Goal: Task Accomplishment & Management: Use online tool/utility

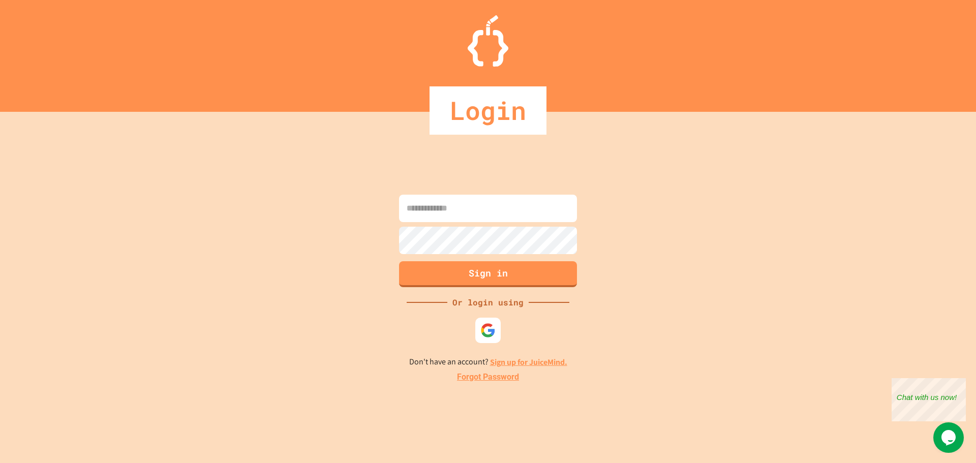
click at [442, 209] on input at bounding box center [488, 208] width 178 height 27
type input "**********"
click at [482, 281] on button "Sign in" at bounding box center [489, 273] width 182 height 26
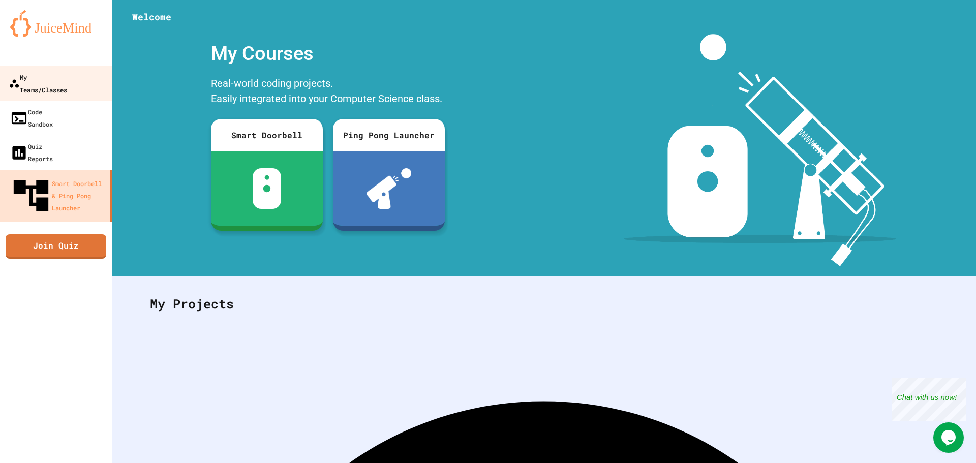
click at [57, 81] on div "My Teams/Classes" at bounding box center [38, 83] width 58 height 25
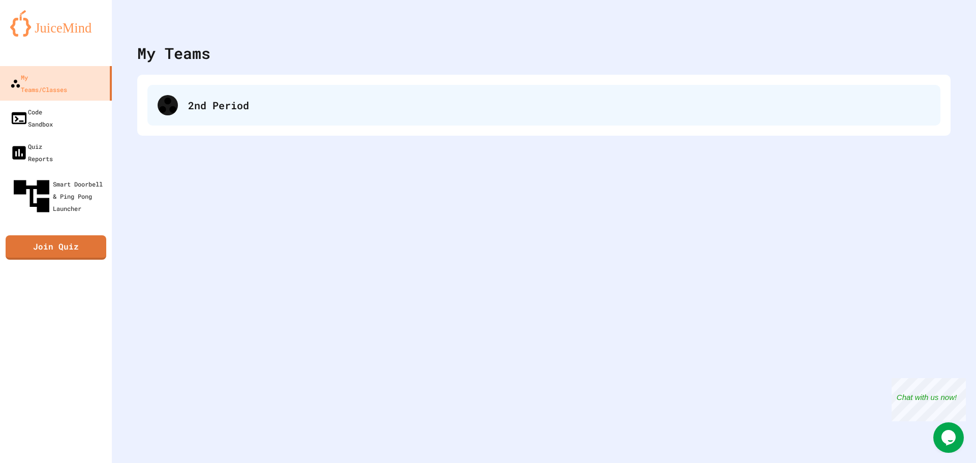
click at [207, 112] on div "2nd Period" at bounding box center [559, 105] width 742 height 15
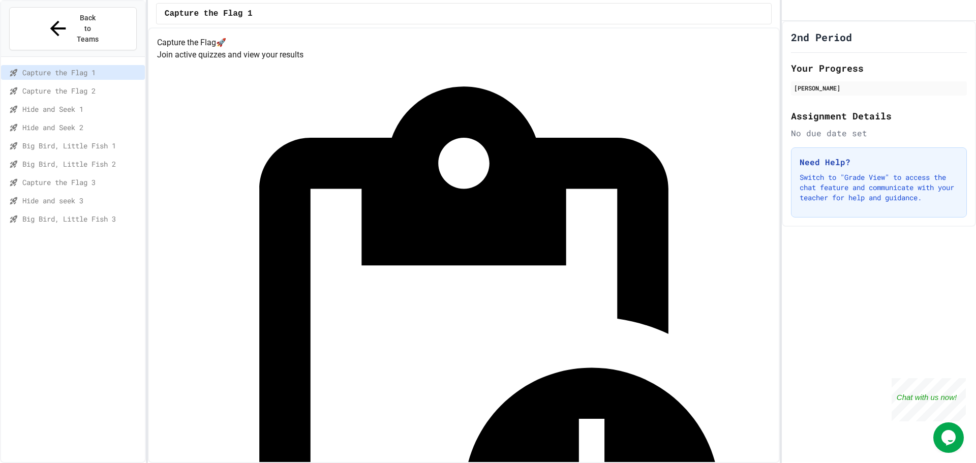
click at [80, 193] on div "Hide and seek 3" at bounding box center [73, 200] width 144 height 15
click at [82, 177] on span "Capture the Flag 3" at bounding box center [81, 182] width 118 height 11
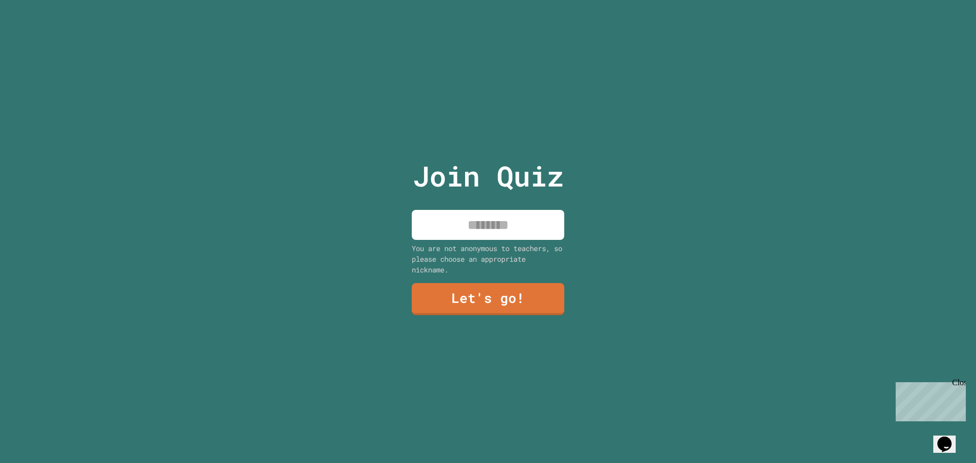
click at [961, 384] on div "Close" at bounding box center [959, 384] width 13 height 13
click at [508, 218] on input at bounding box center [488, 225] width 153 height 30
type input "******"
click at [511, 303] on link "Let's go!" at bounding box center [488, 299] width 154 height 33
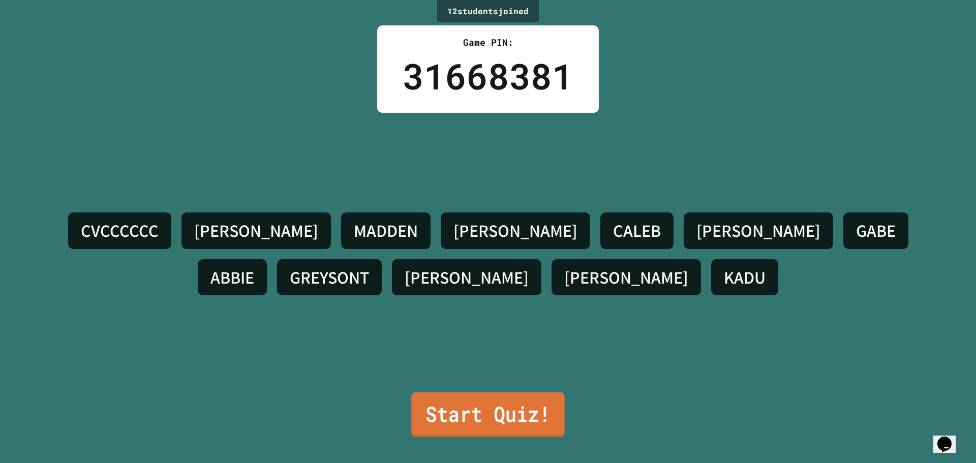
click at [511, 393] on link "Start Quiz!" at bounding box center [487, 415] width 153 height 45
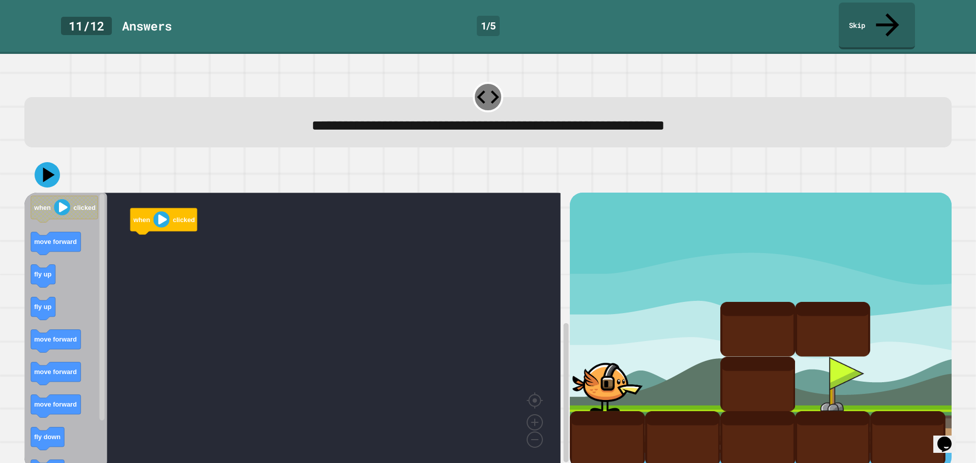
scroll to position [2, 0]
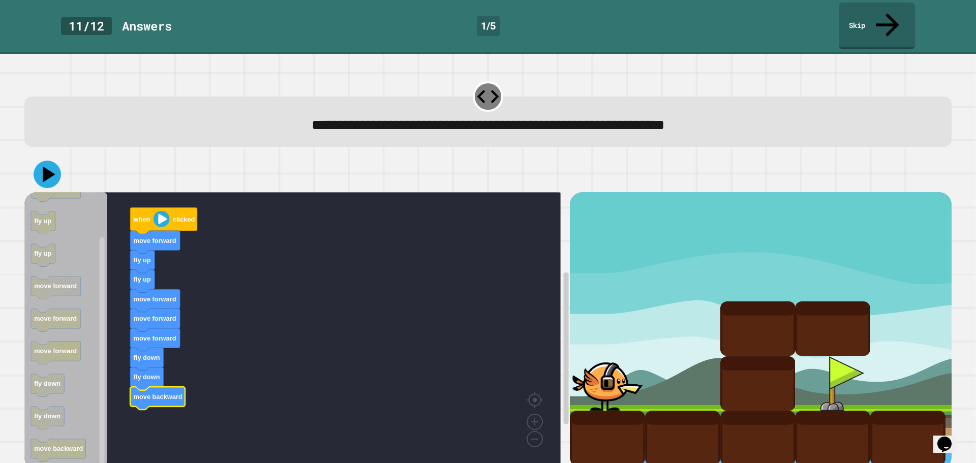
click at [53, 161] on icon at bounding box center [47, 174] width 27 height 27
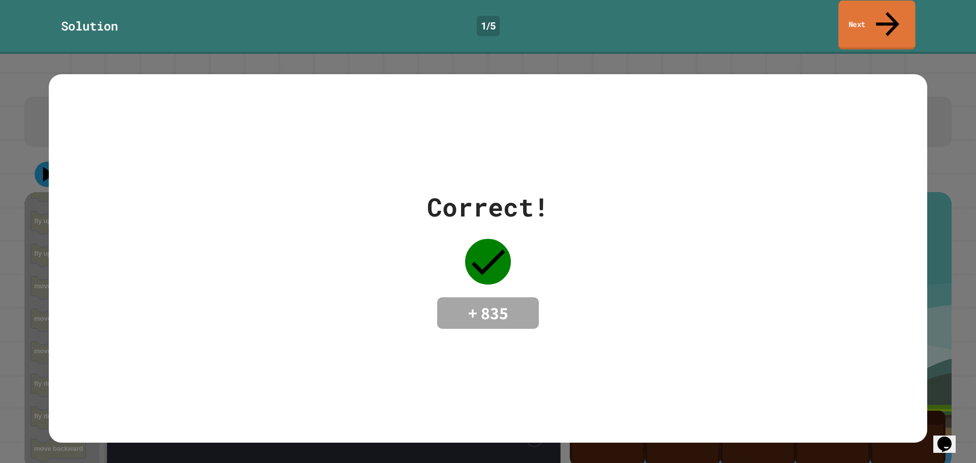
click at [886, 3] on link "Next" at bounding box center [877, 25] width 77 height 49
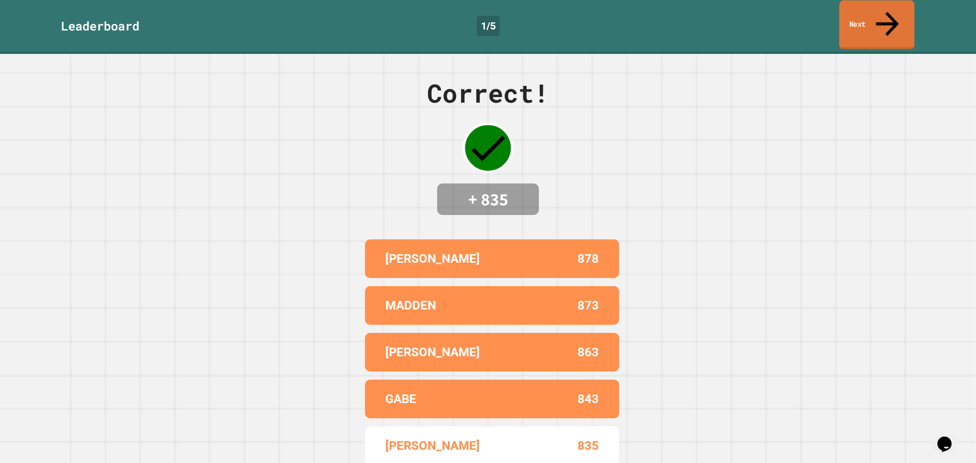
click at [881, 11] on link "Next" at bounding box center [877, 25] width 75 height 49
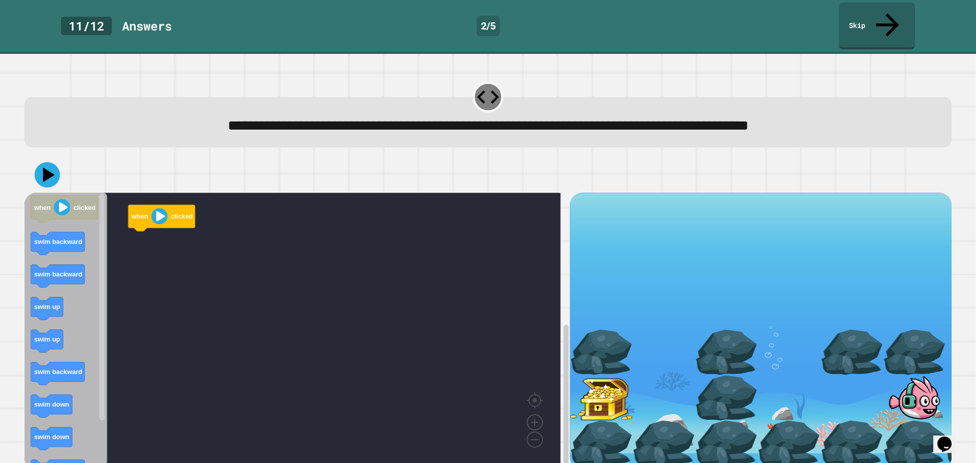
scroll to position [2, 0]
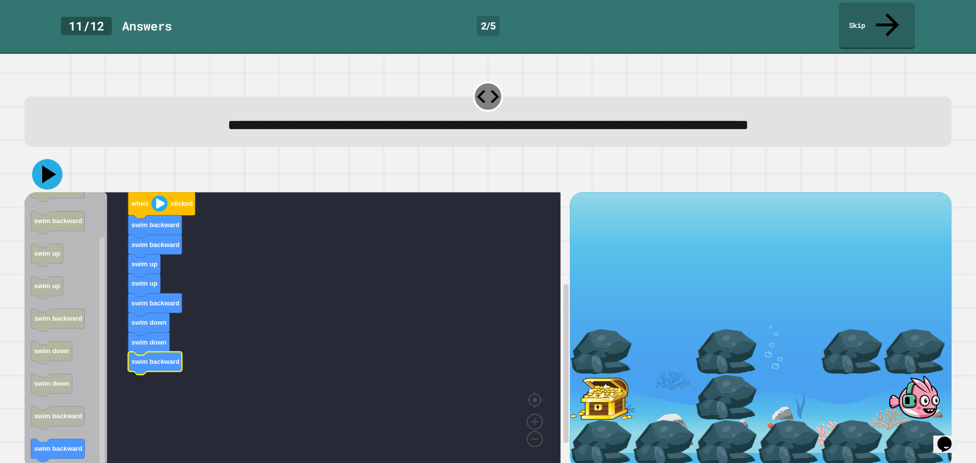
click at [46, 166] on icon at bounding box center [49, 175] width 14 height 18
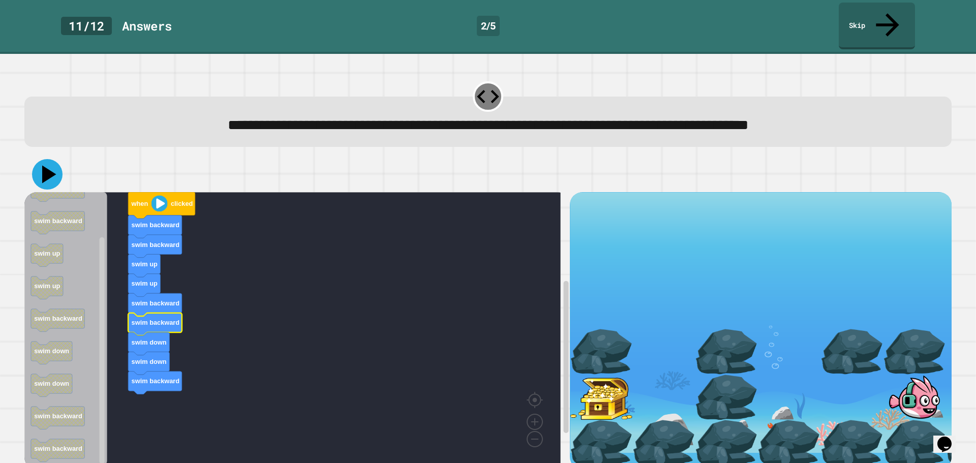
drag, startPoint x: 47, startPoint y: 137, endPoint x: 49, endPoint y: 146, distance: 8.9
click at [47, 159] on button at bounding box center [47, 174] width 31 height 31
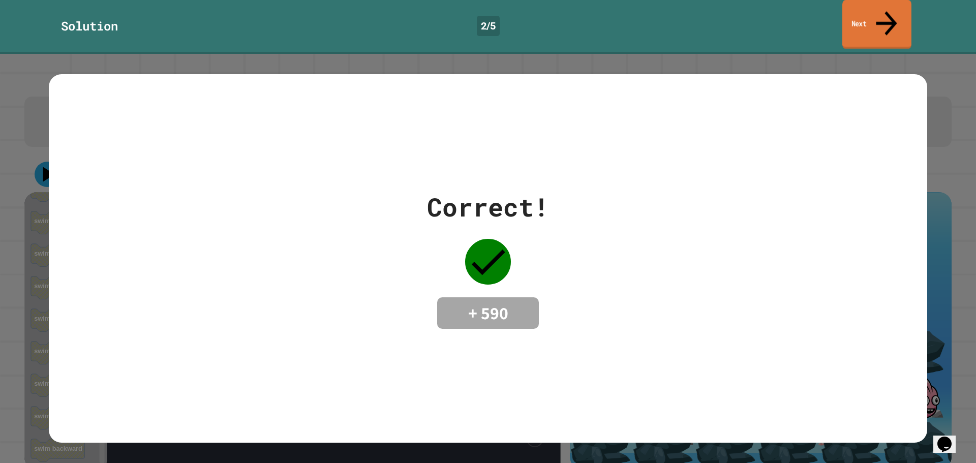
click at [864, 13] on link "Next" at bounding box center [877, 24] width 69 height 49
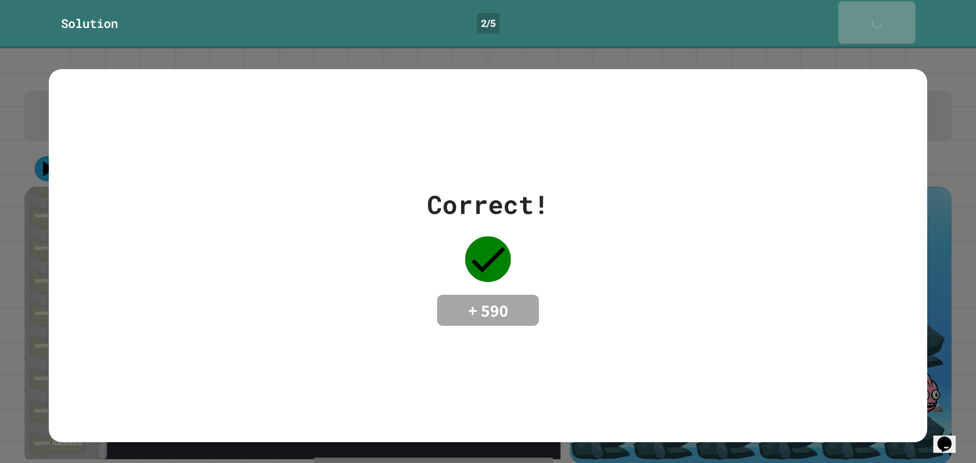
scroll to position [1, 0]
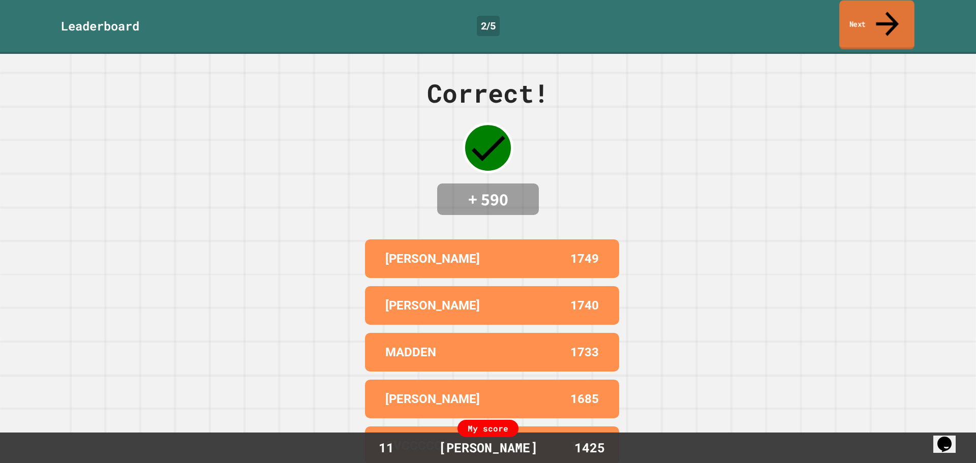
click at [860, 15] on link "Next" at bounding box center [877, 25] width 75 height 49
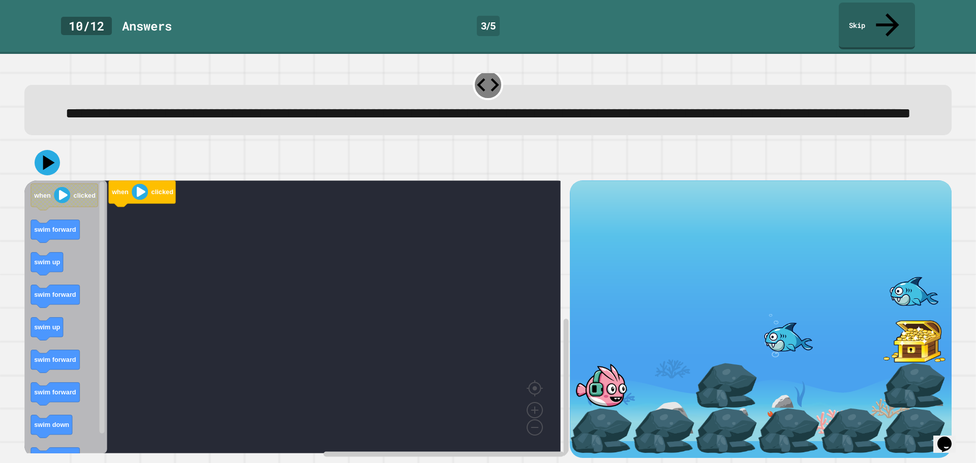
scroll to position [26, 0]
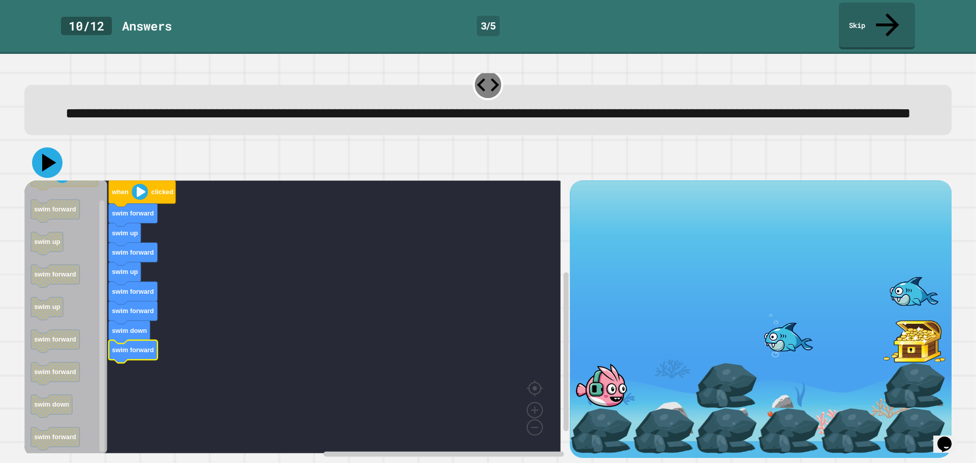
click at [47, 158] on icon at bounding box center [47, 162] width 31 height 31
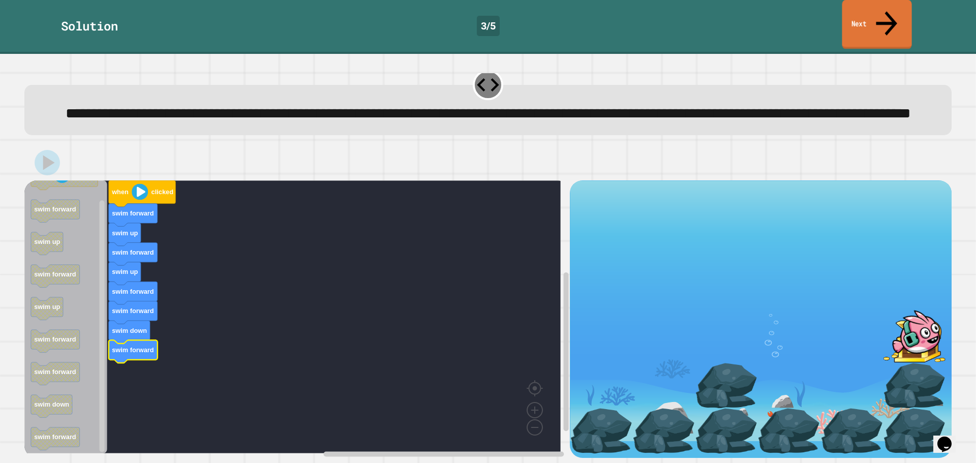
click at [859, 15] on link "Next" at bounding box center [877, 24] width 70 height 49
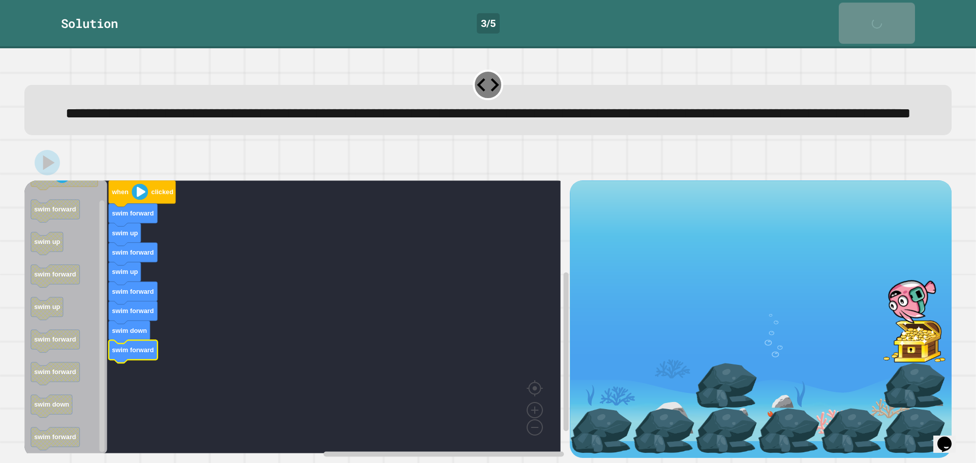
scroll to position [25, 0]
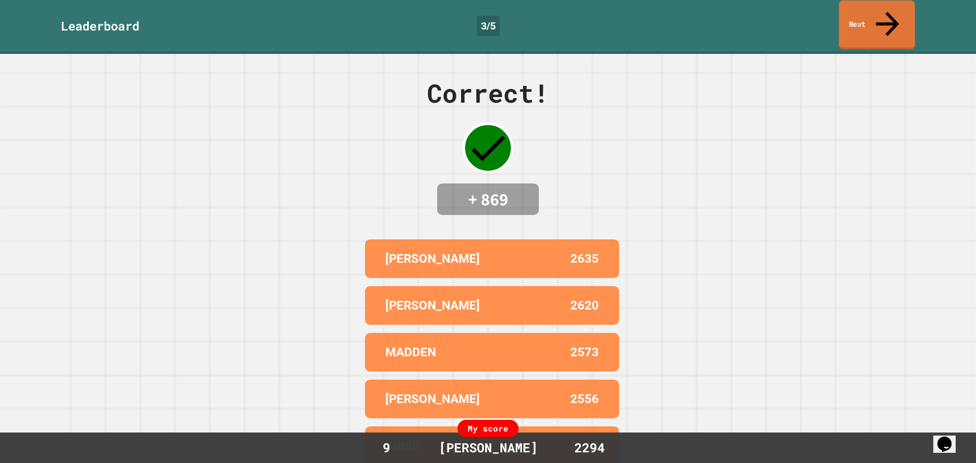
click at [859, 15] on link "Next" at bounding box center [877, 25] width 76 height 49
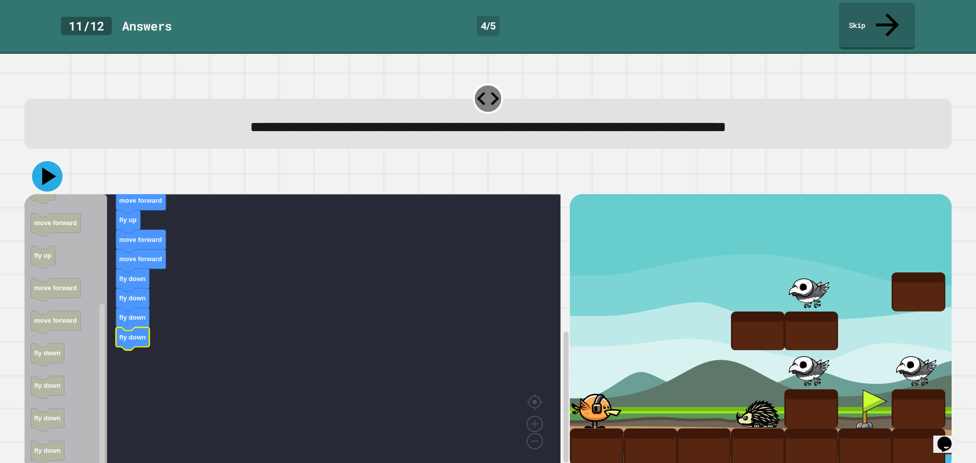
click at [48, 161] on icon at bounding box center [47, 176] width 31 height 31
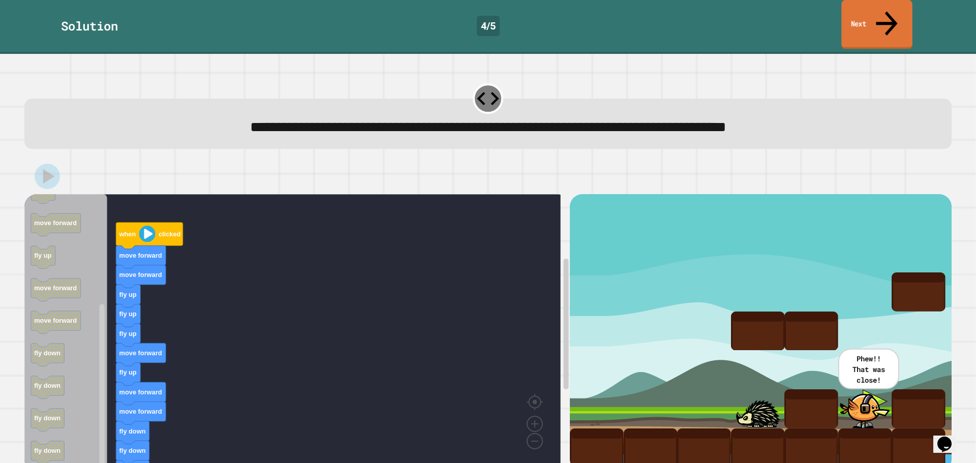
click at [883, 16] on icon at bounding box center [887, 23] width 32 height 36
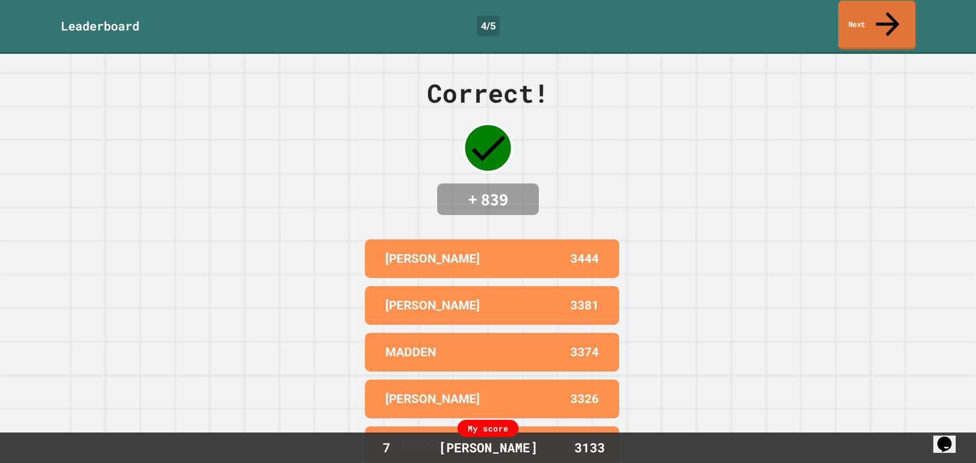
click at [861, 15] on link "Next" at bounding box center [877, 25] width 77 height 49
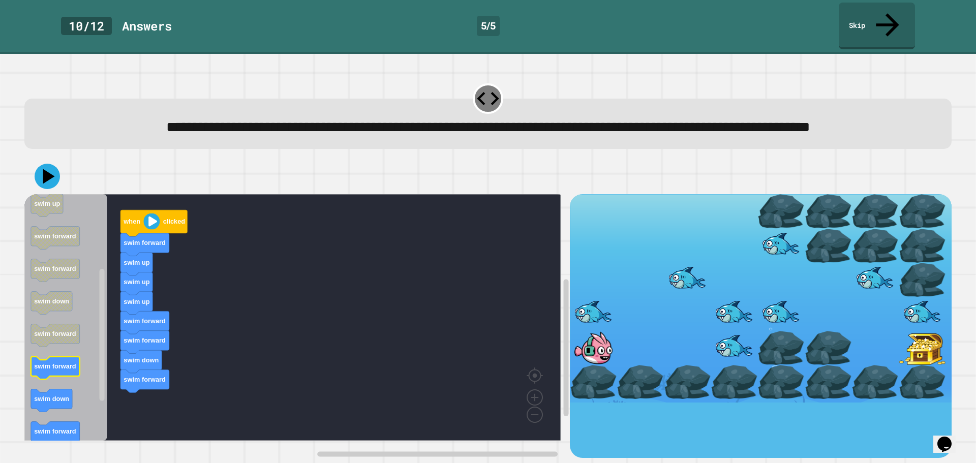
click at [109, 355] on div "when clicked swim forward swim up swim up swim up swim forward swim forward swi…" at bounding box center [297, 326] width 546 height 264
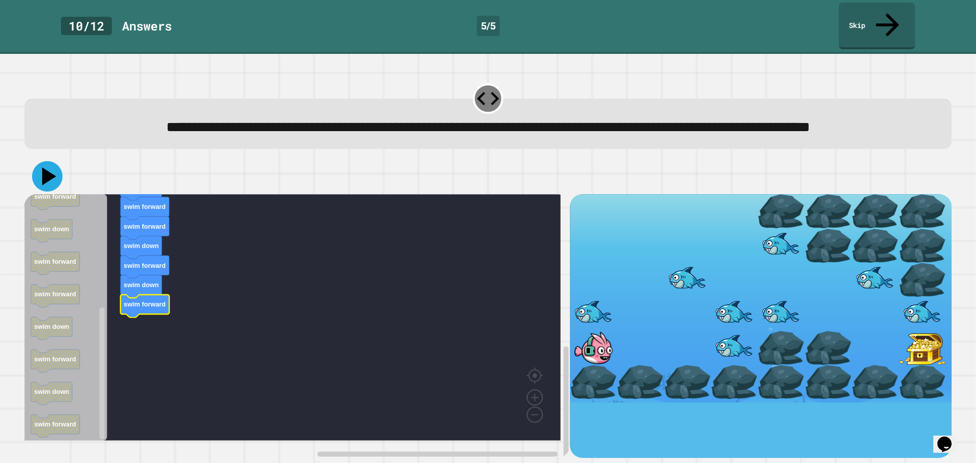
drag, startPoint x: 51, startPoint y: 168, endPoint x: 61, endPoint y: 176, distance: 12.6
click at [51, 168] on icon at bounding box center [47, 176] width 31 height 31
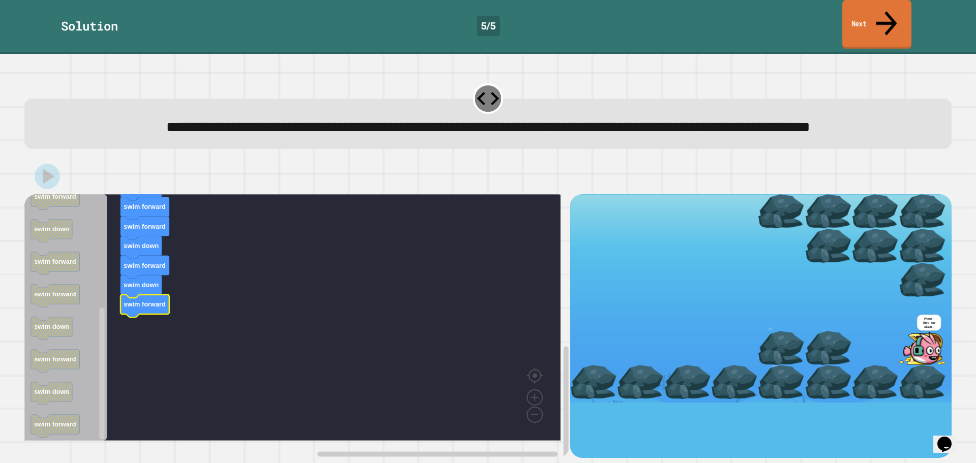
click at [890, 12] on icon at bounding box center [887, 23] width 32 height 36
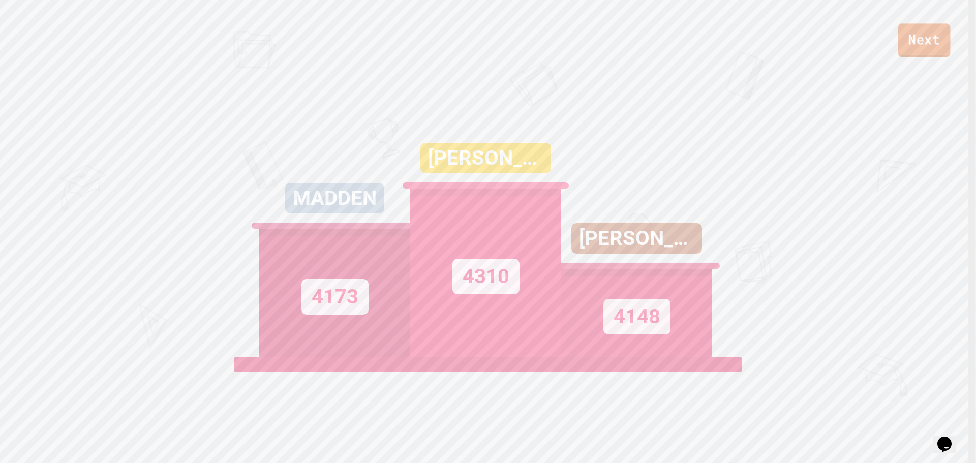
click at [937, 48] on link "Next" at bounding box center [925, 40] width 52 height 34
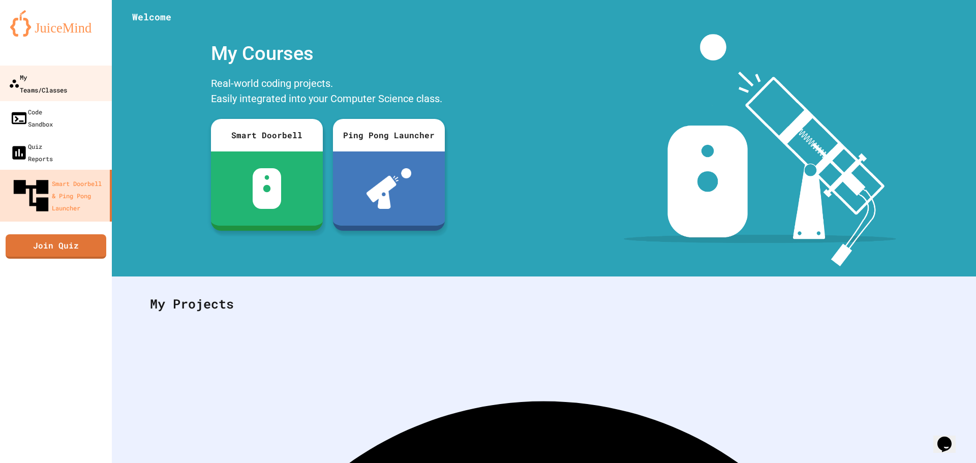
click at [61, 83] on div "My Teams/Classes" at bounding box center [38, 83] width 58 height 25
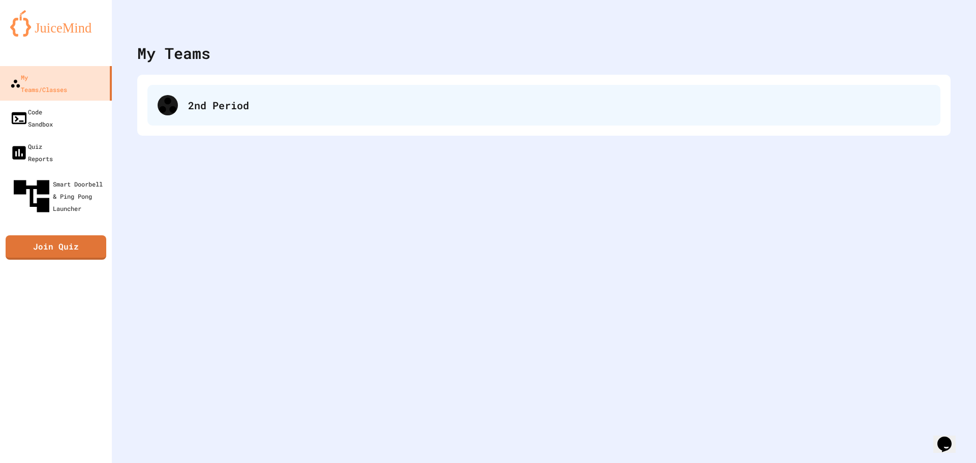
click at [225, 95] on div "2nd Period" at bounding box center [543, 105] width 793 height 41
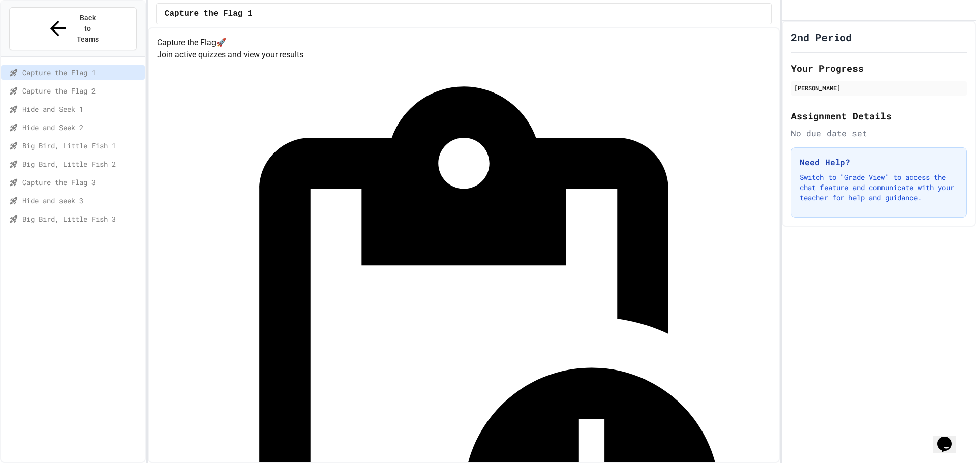
click at [78, 175] on div "Capture the Flag 3" at bounding box center [73, 184] width 144 height 18
click at [78, 177] on span "Capture the Flag 3" at bounding box center [81, 182] width 118 height 11
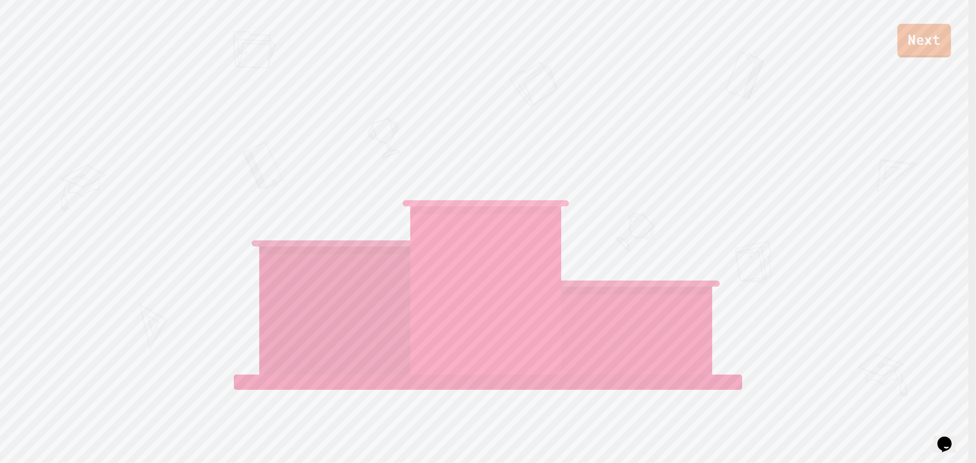
click at [914, 45] on link "Next" at bounding box center [924, 41] width 53 height 34
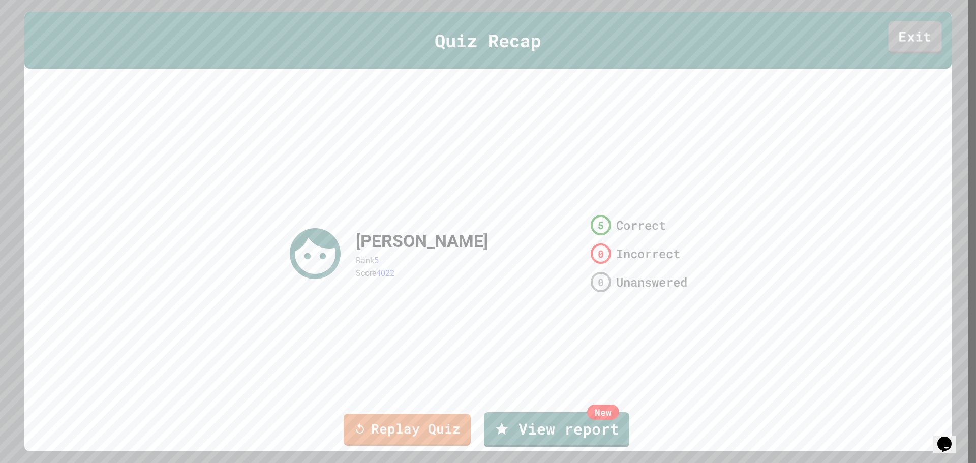
click at [905, 41] on link "Exit" at bounding box center [915, 37] width 53 height 33
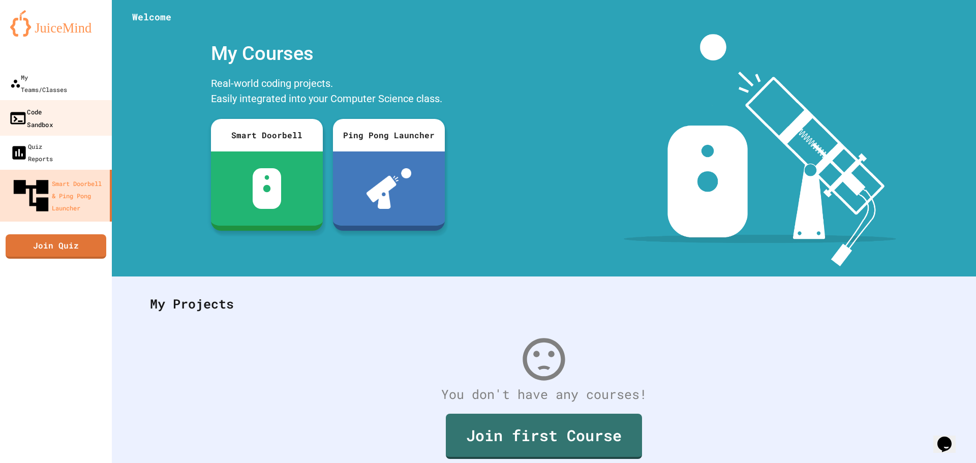
click at [64, 100] on link "Code Sandbox" at bounding box center [55, 118] width 115 height 36
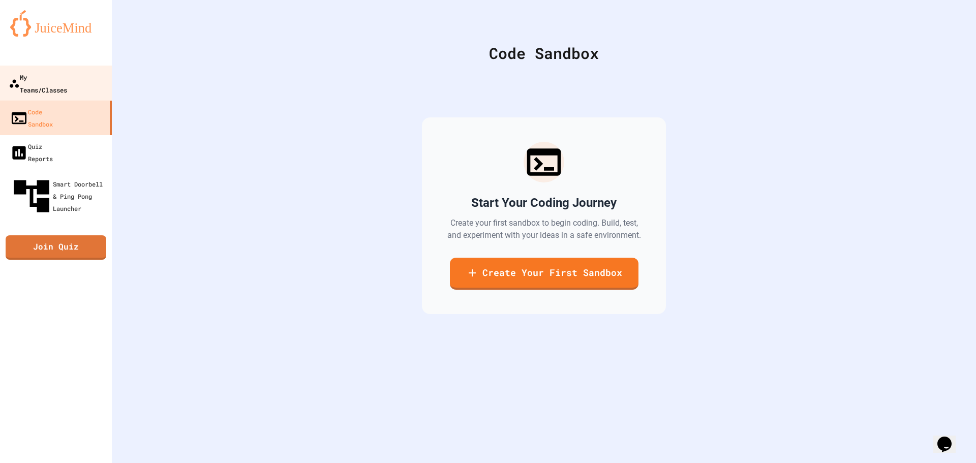
click at [67, 83] on div "My Teams/Classes" at bounding box center [38, 83] width 58 height 25
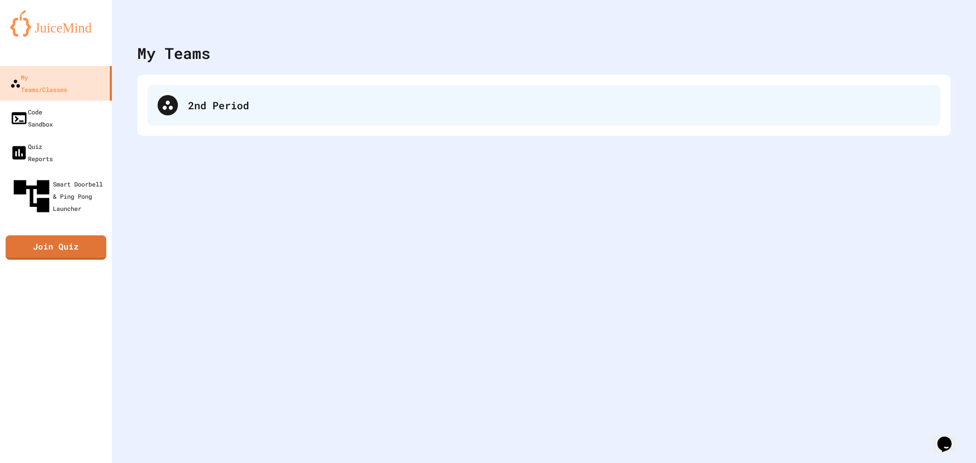
click at [203, 88] on div "2nd Period" at bounding box center [543, 105] width 793 height 41
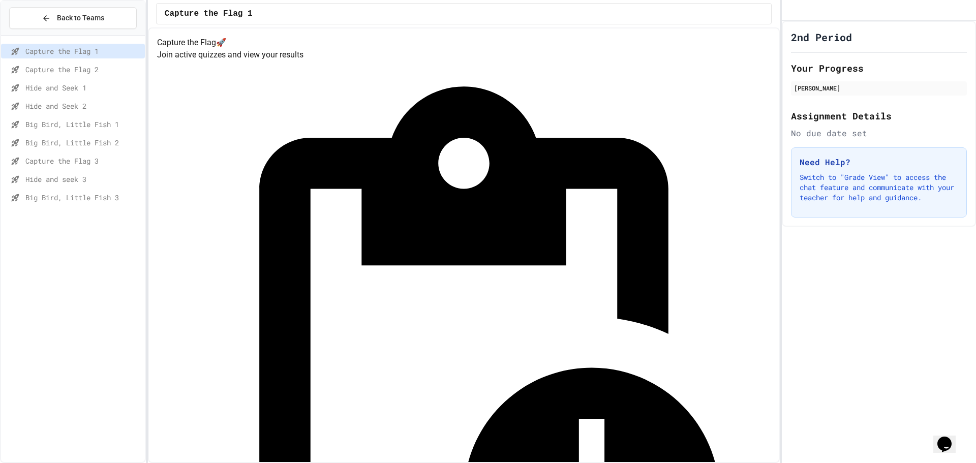
click at [96, 165] on span "Capture the Flag 3" at bounding box center [82, 161] width 115 height 11
click at [102, 174] on span "Hide and seek 3" at bounding box center [82, 179] width 115 height 11
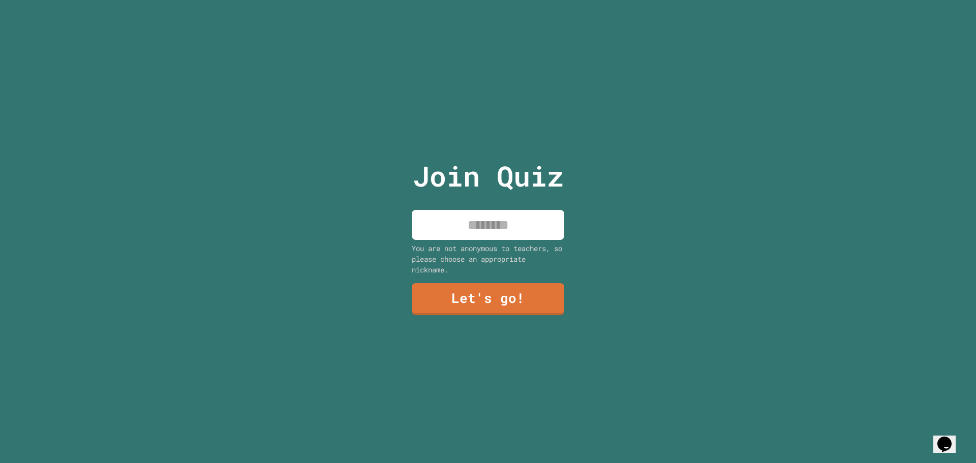
click at [469, 212] on input at bounding box center [488, 225] width 153 height 30
type input "******"
click at [484, 286] on link "Let's go!" at bounding box center [488, 299] width 153 height 34
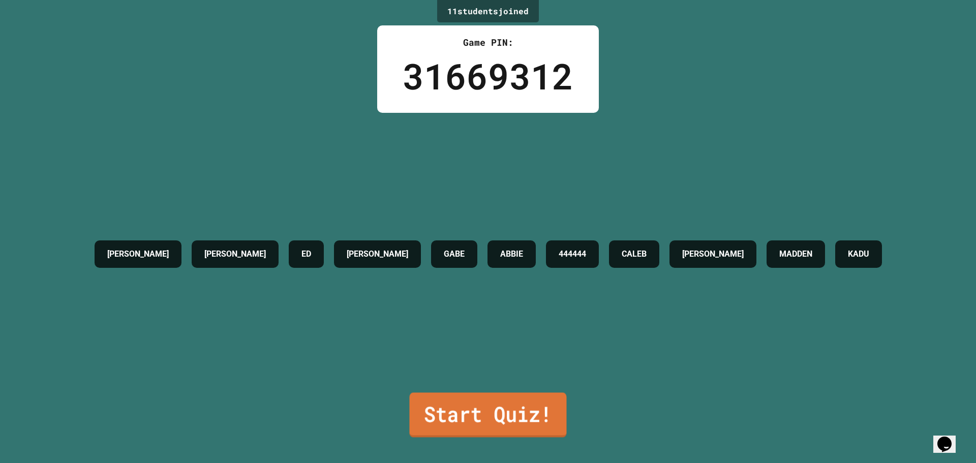
click at [502, 424] on link "Start Quiz!" at bounding box center [487, 415] width 157 height 45
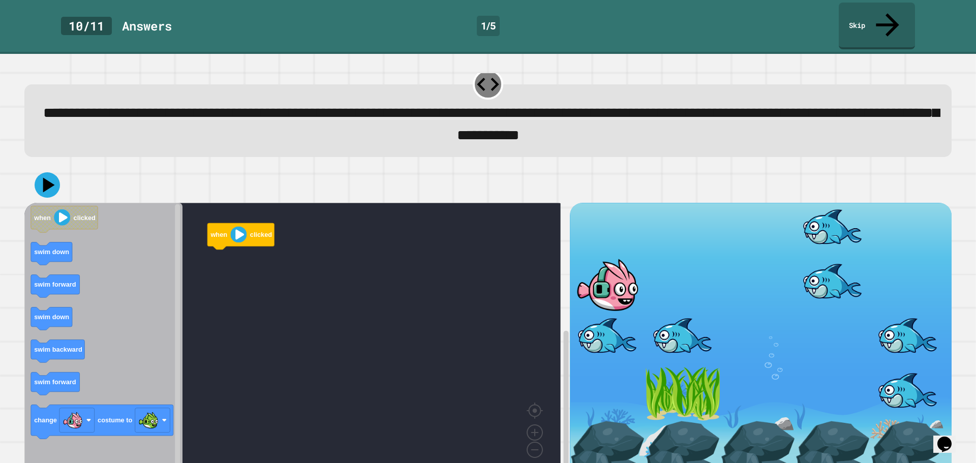
scroll to position [26, 0]
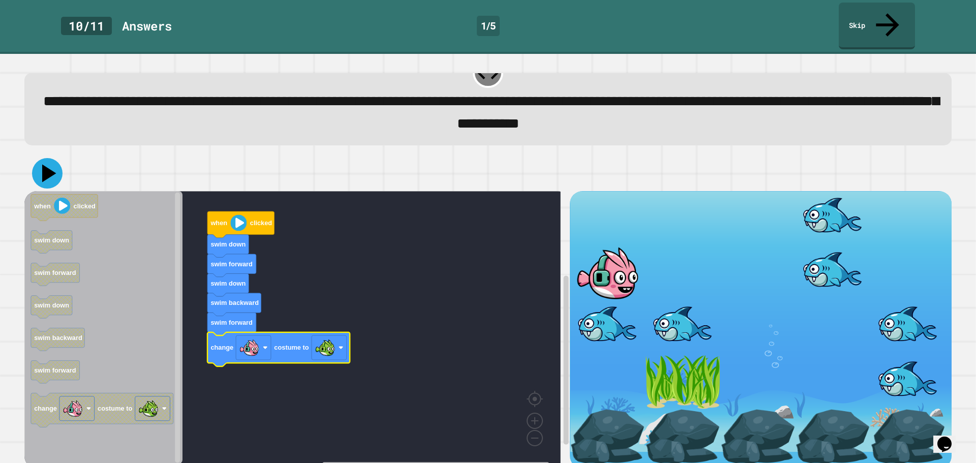
click at [40, 158] on icon at bounding box center [47, 173] width 31 height 31
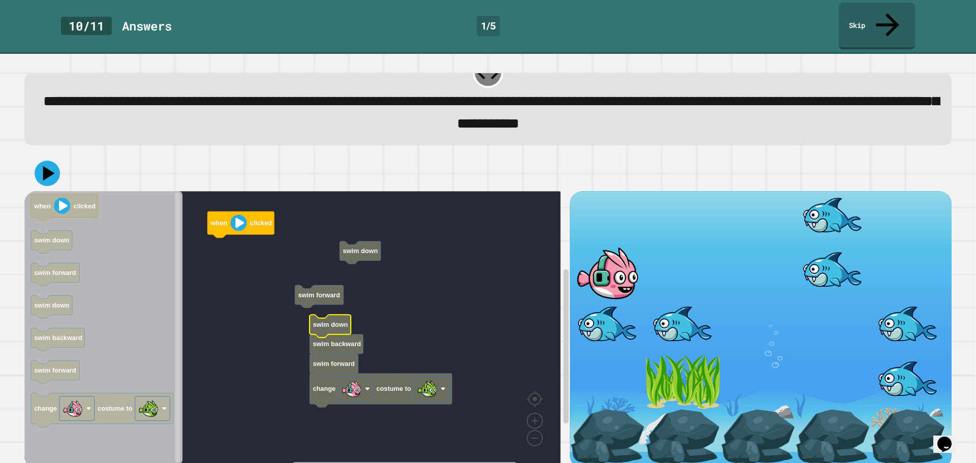
click at [298, 273] on g "when clicked swim down swim forward swim down swim backward swim forward change…" at bounding box center [299, 327] width 551 height 273
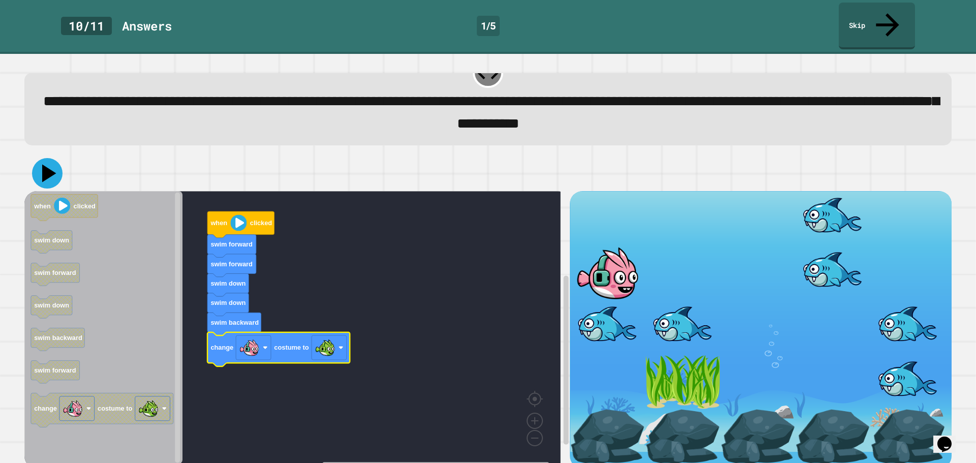
click at [47, 164] on icon at bounding box center [49, 173] width 14 height 18
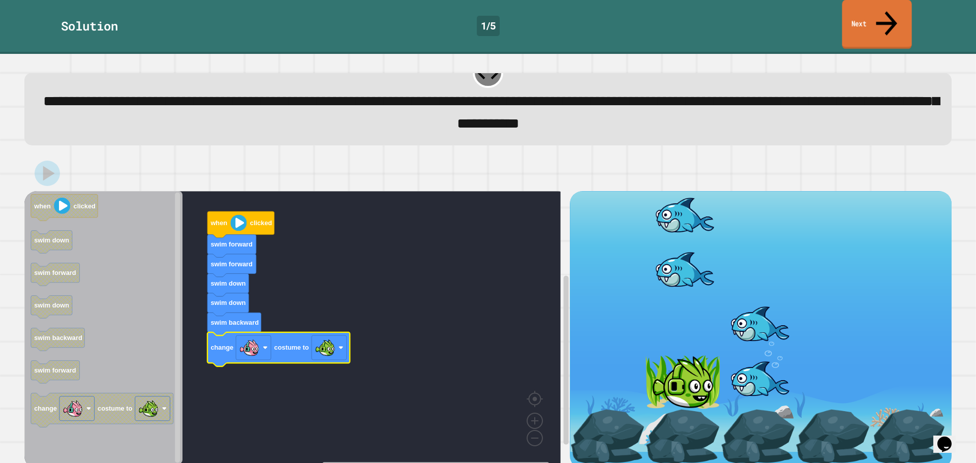
click at [855, 14] on link "Next" at bounding box center [877, 24] width 70 height 49
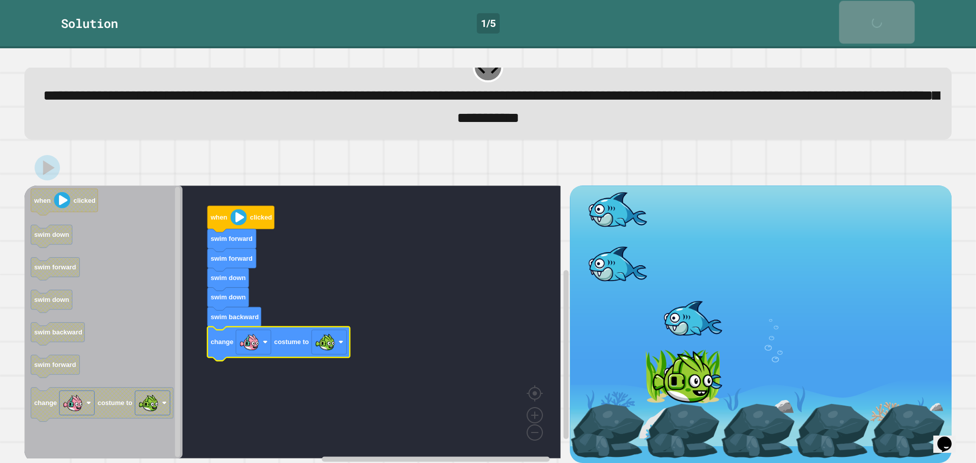
scroll to position [25, 0]
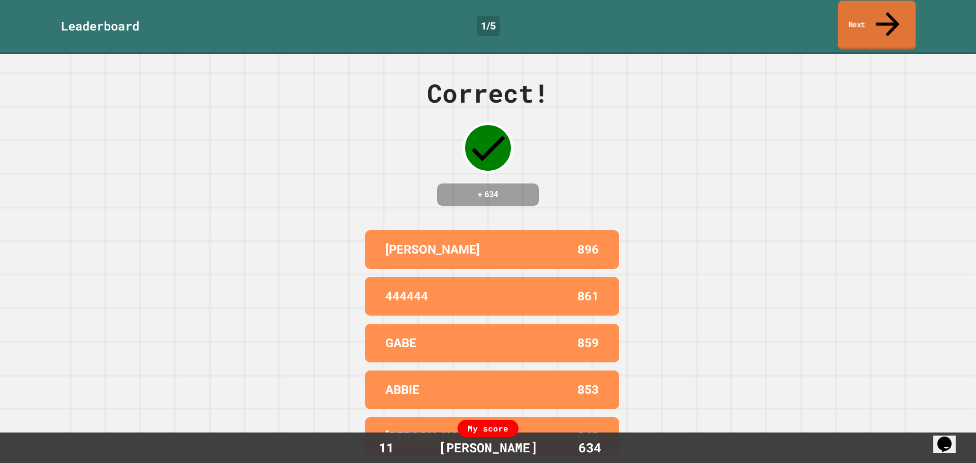
click at [856, 13] on link "Next" at bounding box center [878, 25] width 78 height 49
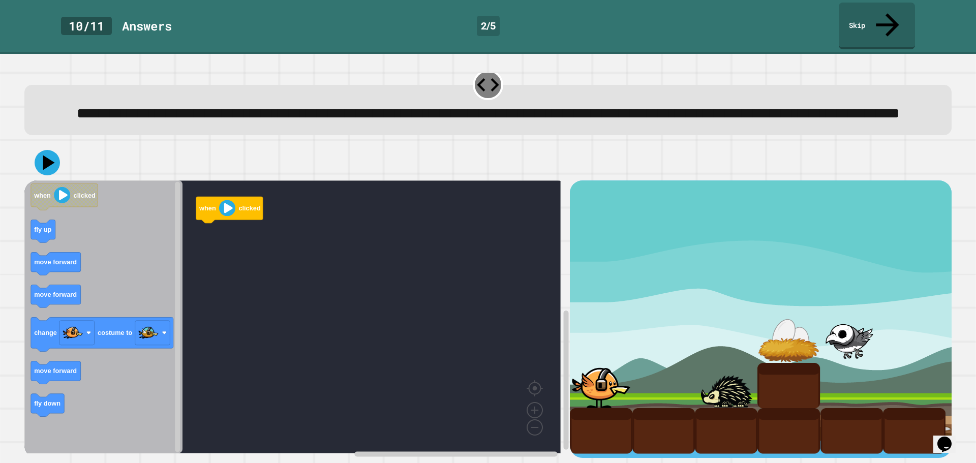
scroll to position [26, 0]
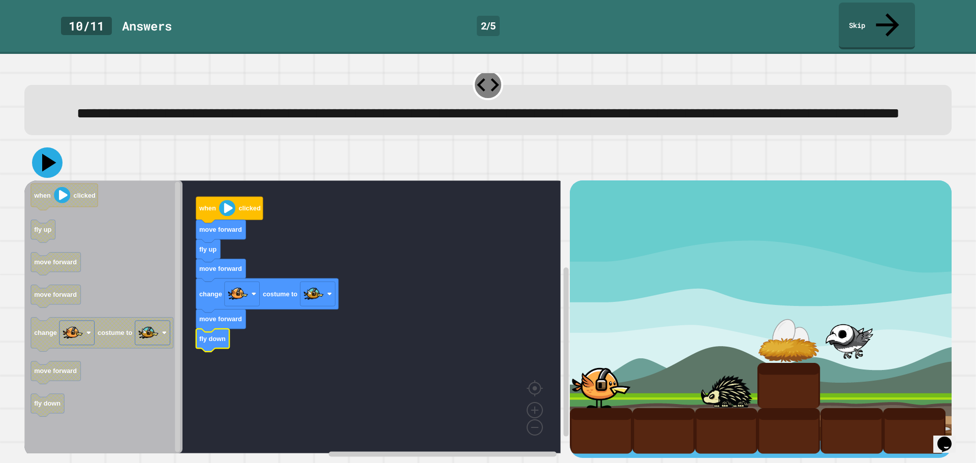
click at [44, 154] on icon at bounding box center [49, 163] width 14 height 18
drag, startPoint x: 39, startPoint y: 145, endPoint x: 108, endPoint y: 152, distance: 69.9
click at [39, 147] on icon at bounding box center [47, 162] width 31 height 31
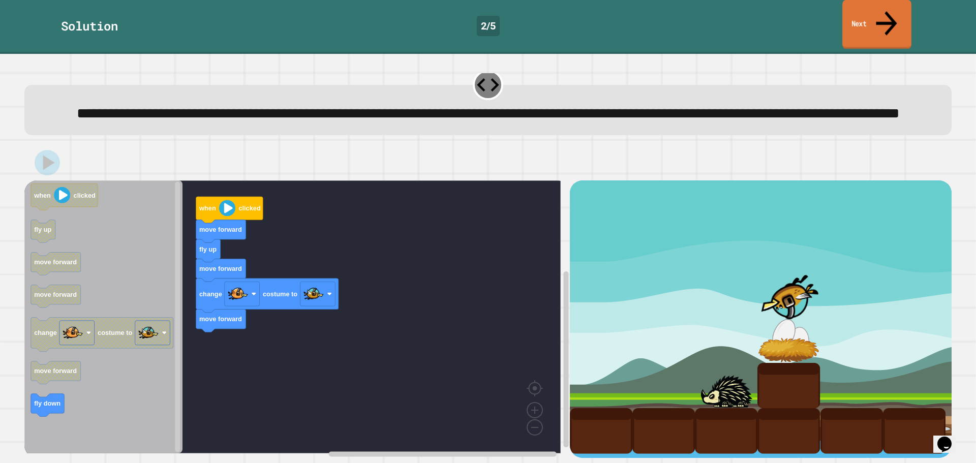
click at [875, 12] on link "Next" at bounding box center [877, 24] width 69 height 49
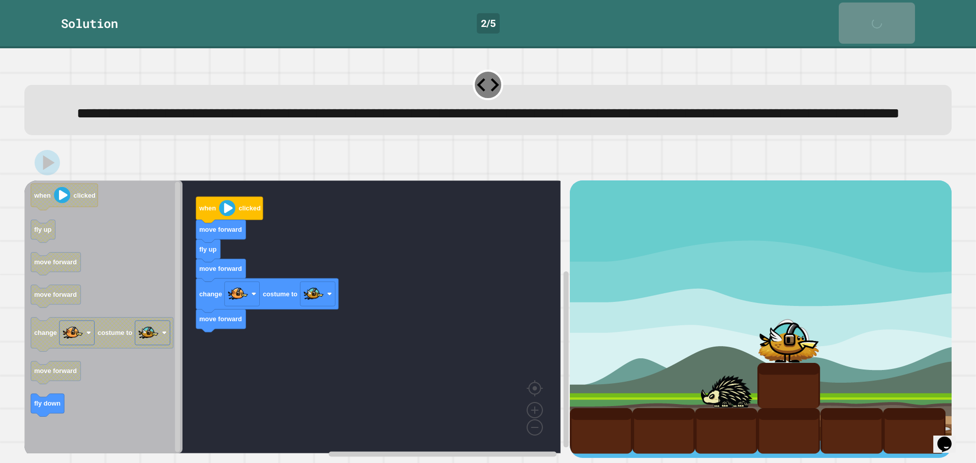
scroll to position [25, 0]
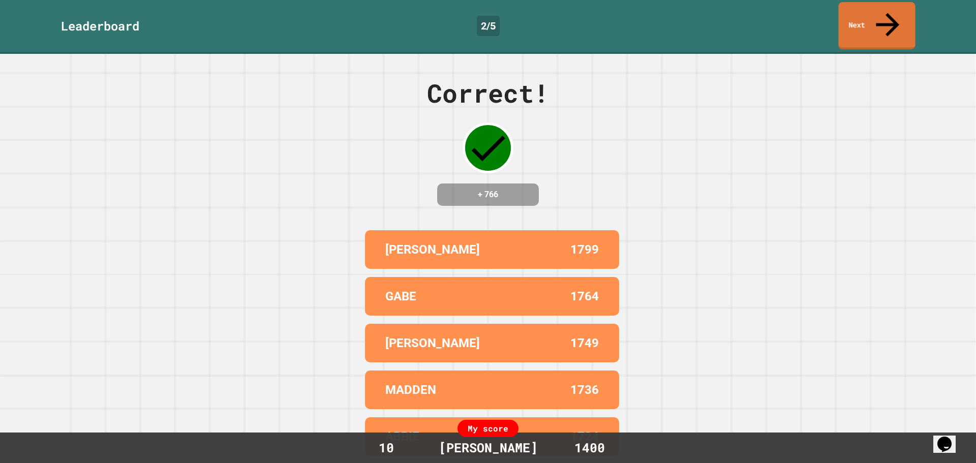
click at [856, 20] on link "Next" at bounding box center [877, 25] width 77 height 47
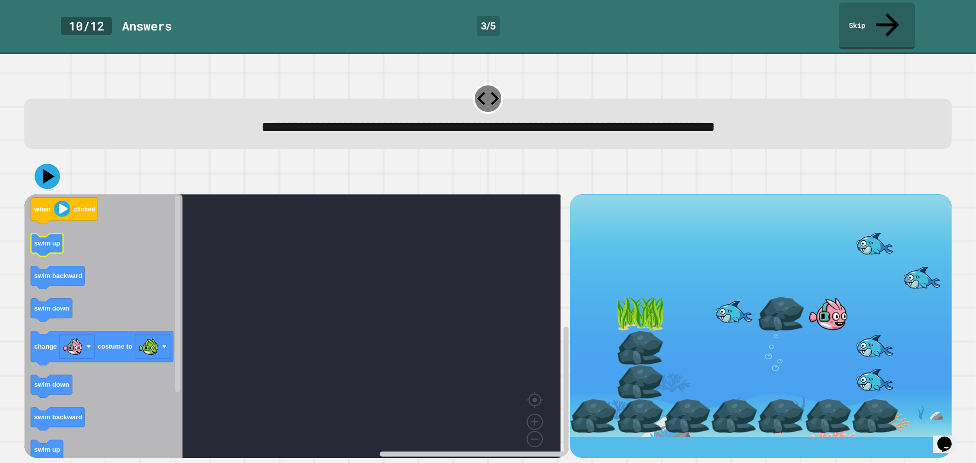
click at [48, 240] on text "swim up" at bounding box center [47, 244] width 26 height 8
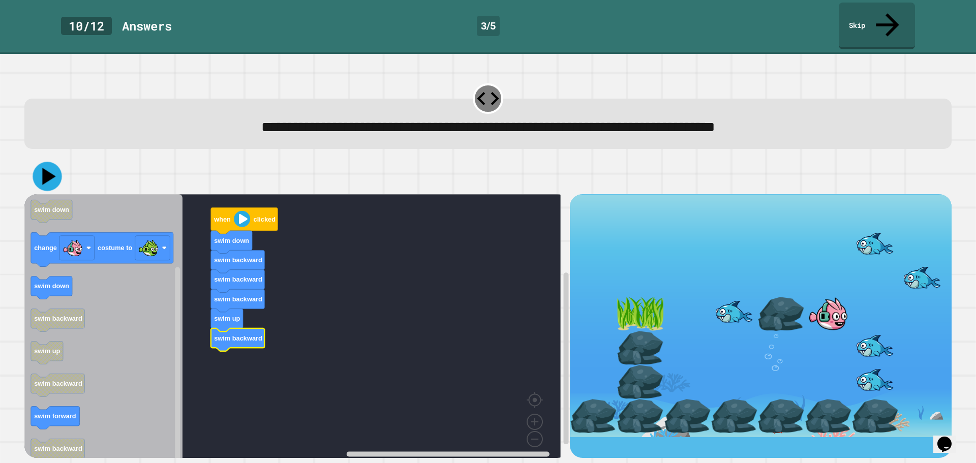
click at [49, 168] on icon at bounding box center [48, 176] width 13 height 17
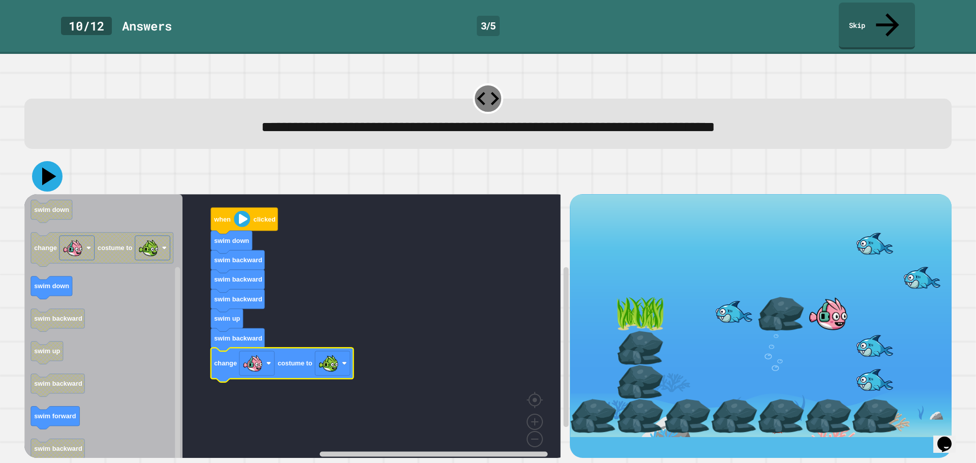
click at [42, 161] on icon at bounding box center [47, 176] width 31 height 31
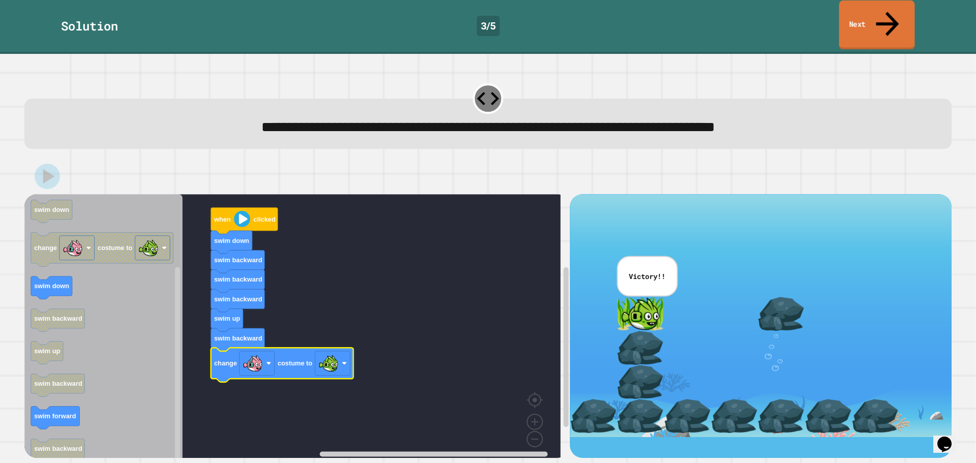
click at [864, 20] on link "Next" at bounding box center [878, 25] width 76 height 49
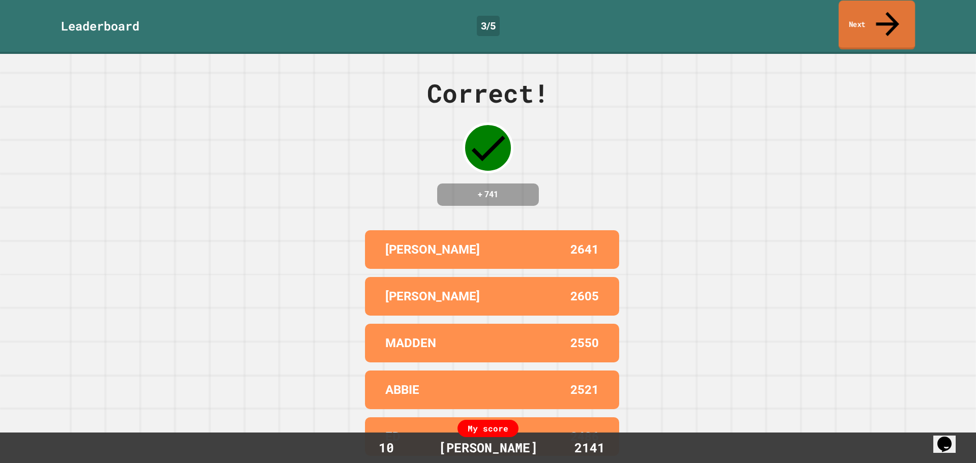
click at [864, 20] on link "Next" at bounding box center [877, 25] width 76 height 49
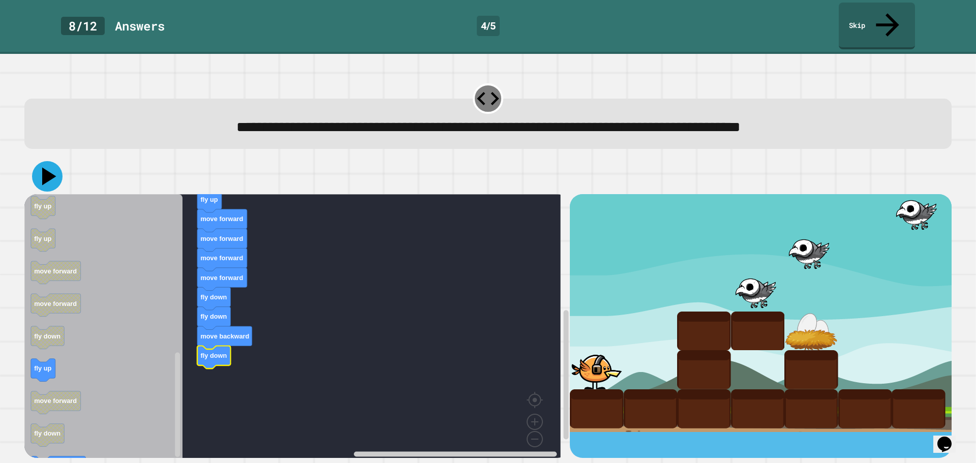
click at [49, 168] on icon at bounding box center [49, 177] width 14 height 18
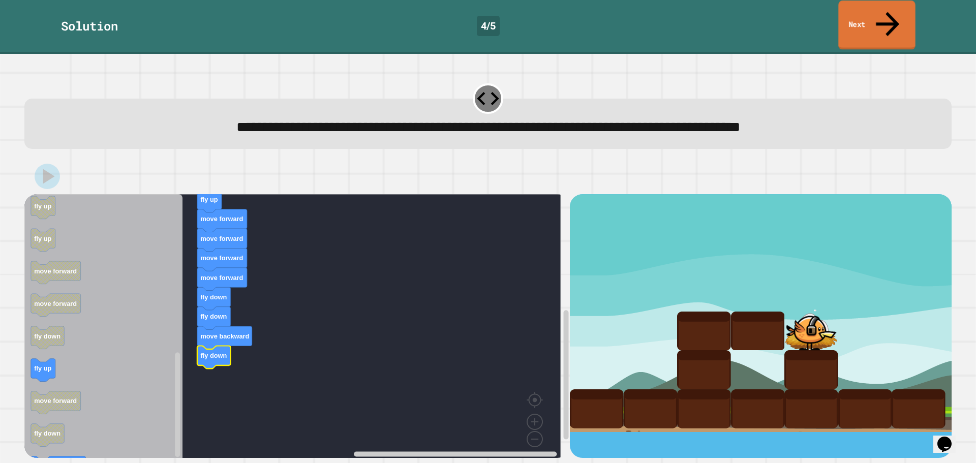
click at [858, 12] on link "Next" at bounding box center [877, 25] width 77 height 49
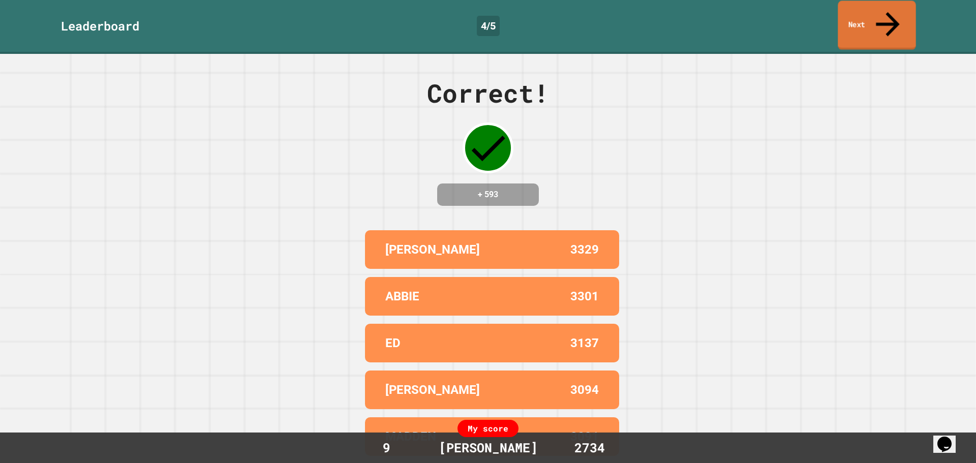
click at [857, 12] on link "Next" at bounding box center [877, 25] width 78 height 49
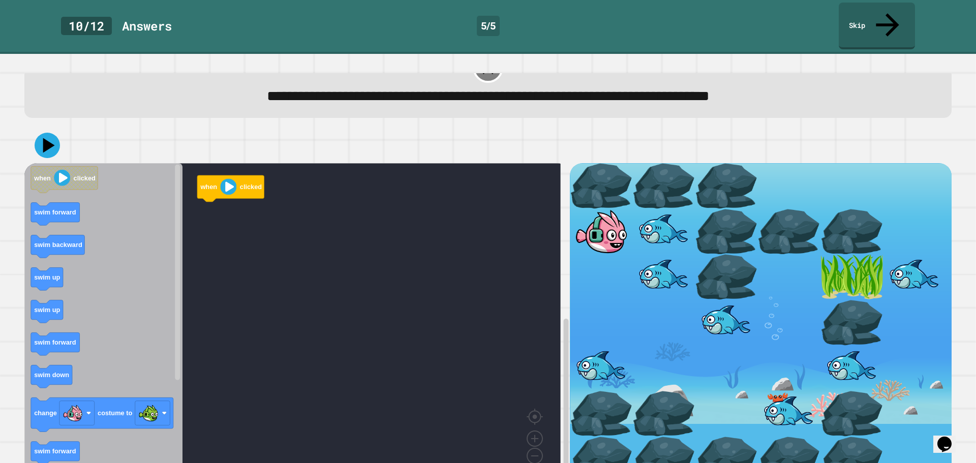
scroll to position [47, 0]
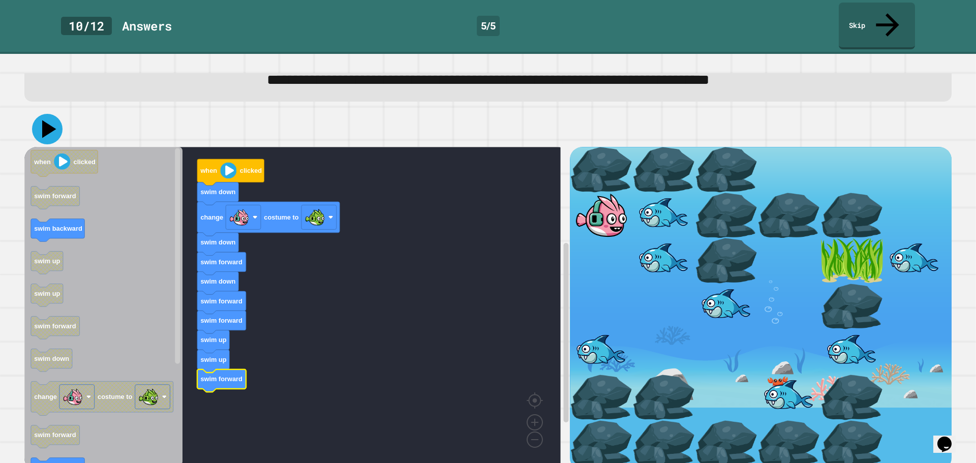
click at [49, 114] on icon at bounding box center [47, 129] width 31 height 31
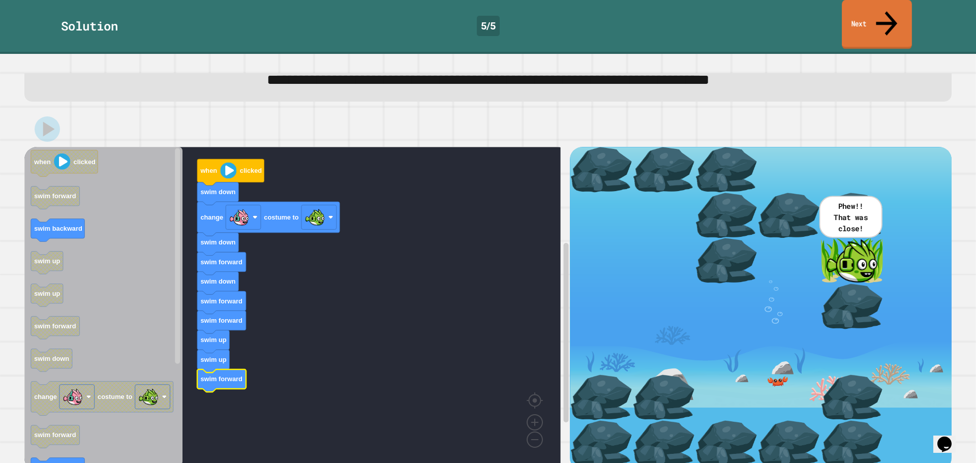
click at [895, 20] on link "Next" at bounding box center [877, 24] width 70 height 49
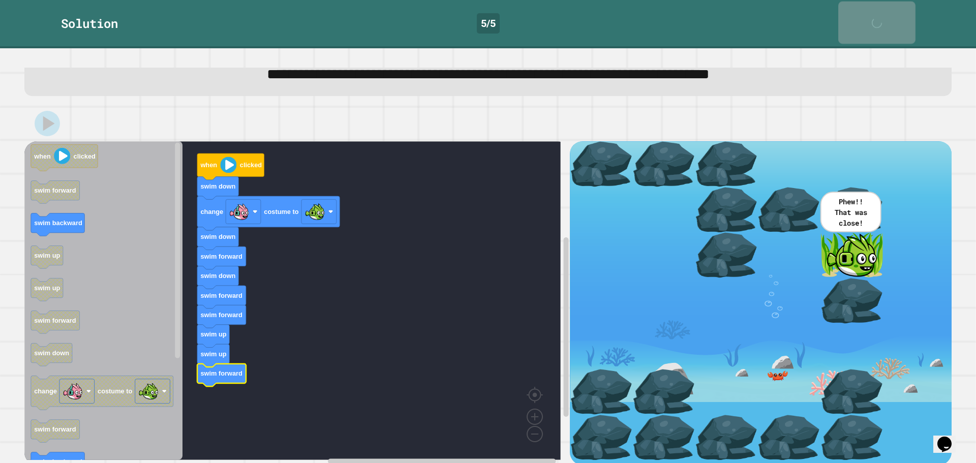
scroll to position [46, 0]
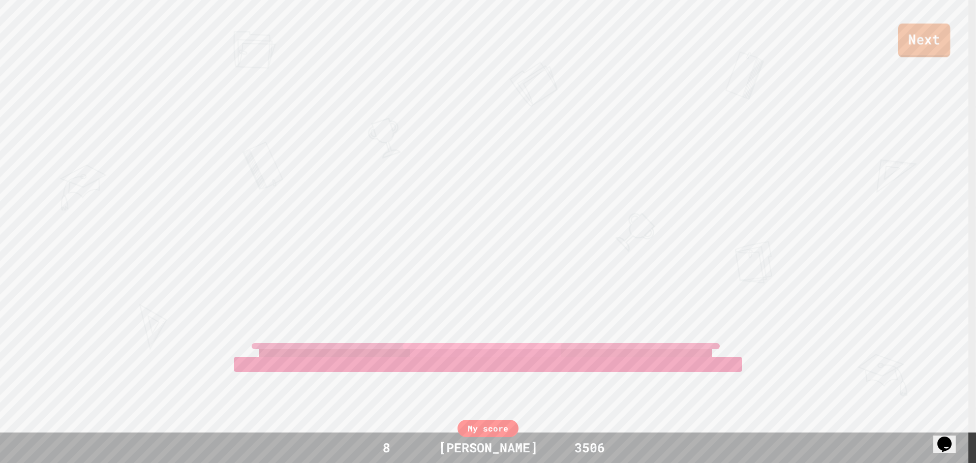
click at [915, 39] on link "Next" at bounding box center [925, 40] width 52 height 34
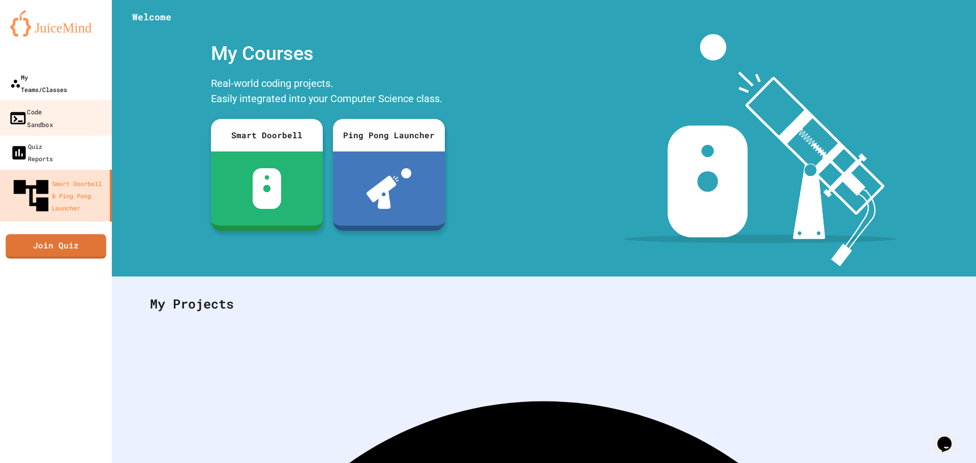
click at [33, 80] on div "My Teams/Classes" at bounding box center [38, 83] width 57 height 24
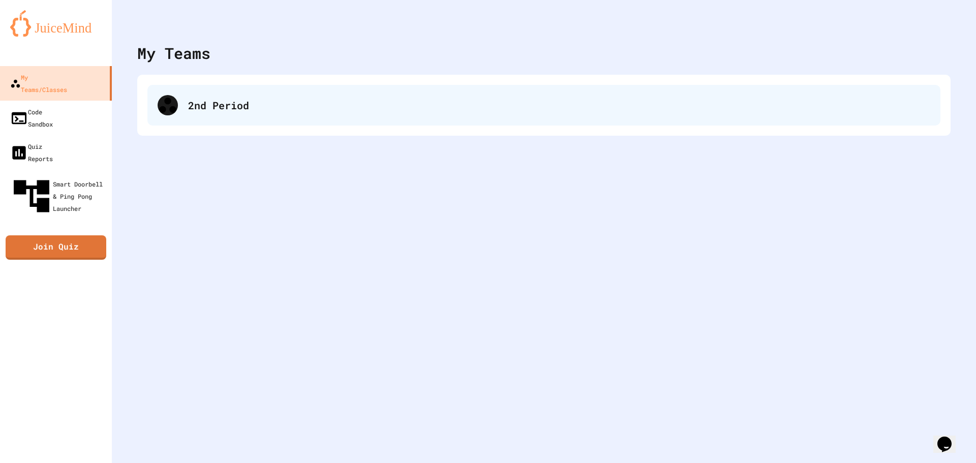
click at [259, 91] on div "2nd Period" at bounding box center [543, 105] width 793 height 41
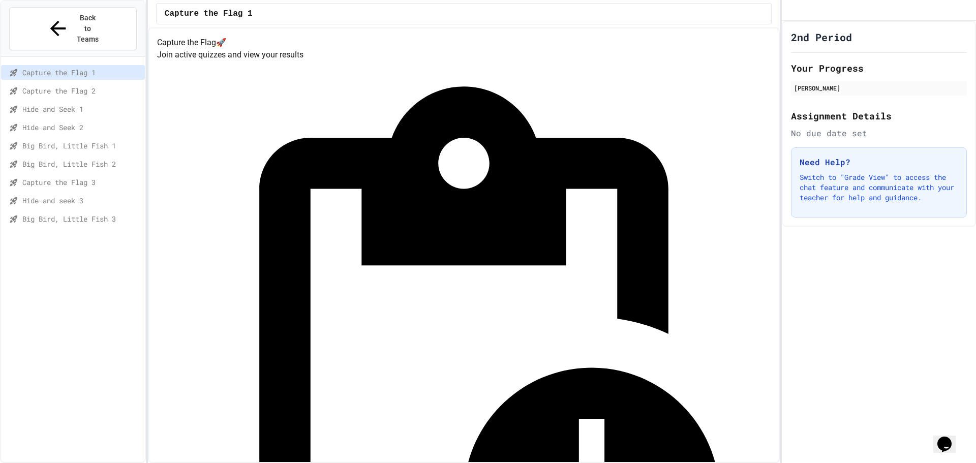
click at [69, 195] on span "Hide and seek 3" at bounding box center [81, 200] width 118 height 11
click at [80, 177] on span "Capture the Flag 3" at bounding box center [81, 182] width 118 height 11
click at [78, 193] on div "Hide and seek 3" at bounding box center [73, 200] width 144 height 15
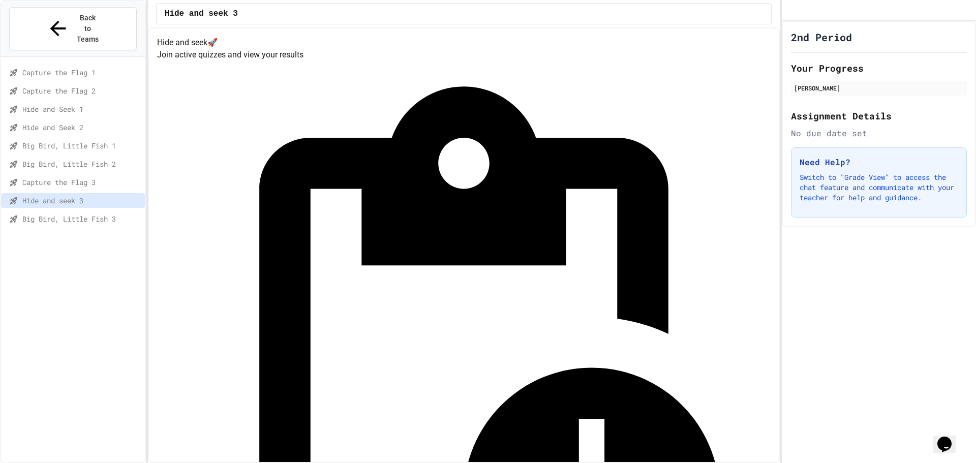
click at [57, 214] on span "Big Bird, Little Fish 3" at bounding box center [81, 219] width 118 height 11
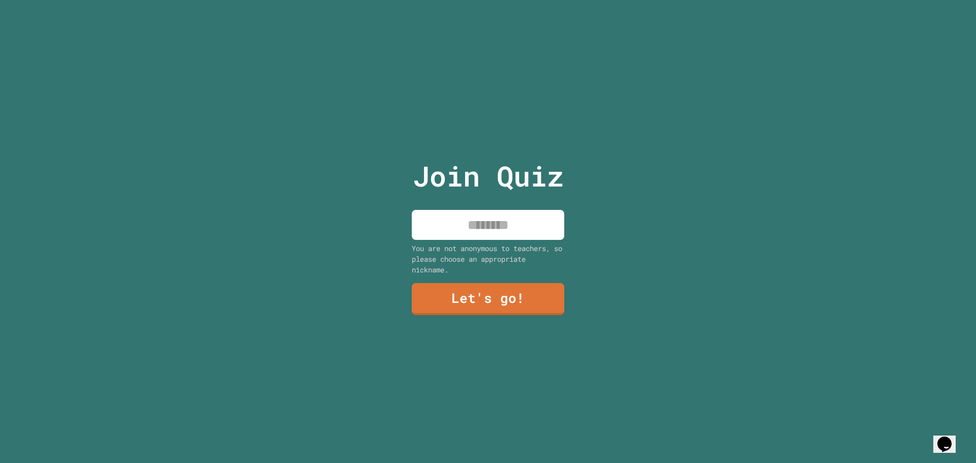
click at [503, 222] on input at bounding box center [488, 225] width 153 height 30
type input "******"
click at [510, 298] on link "Let's go!" at bounding box center [488, 299] width 154 height 34
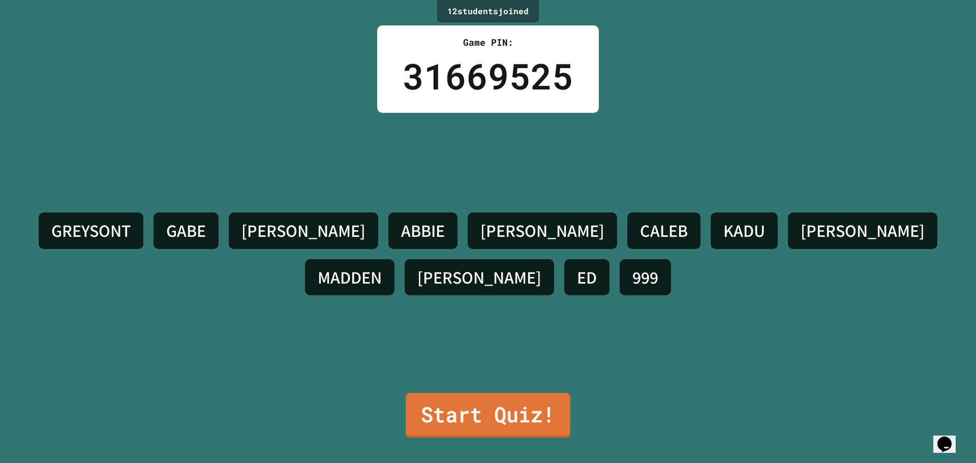
click at [476, 402] on link "Start Quiz!" at bounding box center [488, 415] width 165 height 45
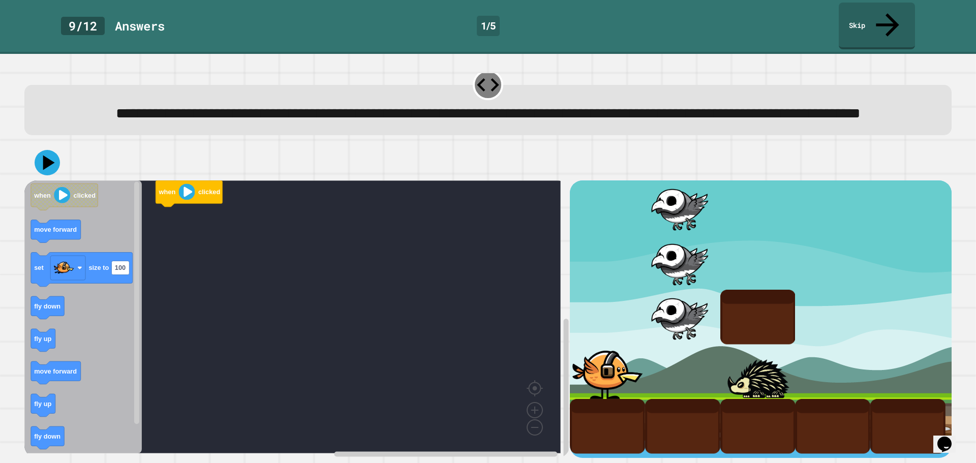
scroll to position [26, 0]
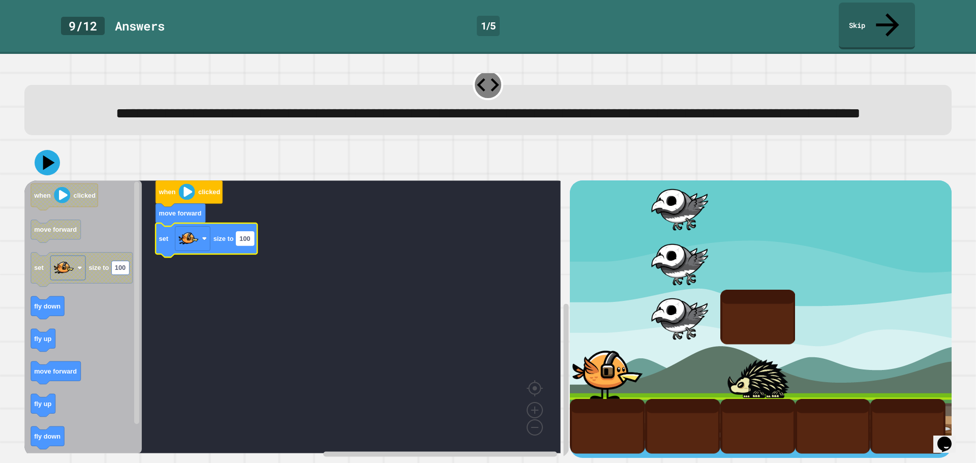
click at [251, 235] on rect "Blockly Workspace" at bounding box center [245, 239] width 18 height 14
type input "***"
click at [317, 298] on rect "Blockly Workspace" at bounding box center [292, 317] width 537 height 273
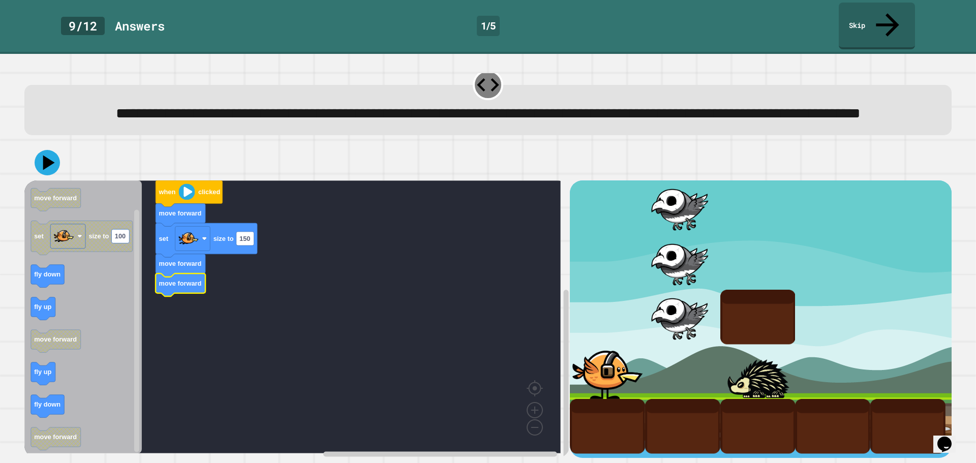
click at [60, 169] on div at bounding box center [488, 163] width 928 height 36
click at [51, 154] on icon at bounding box center [49, 163] width 14 height 18
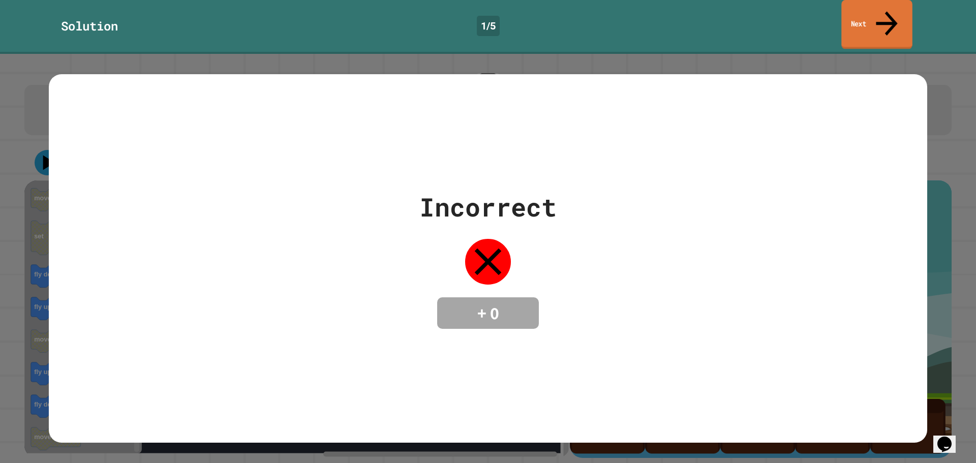
click at [849, 19] on link "Next" at bounding box center [877, 24] width 71 height 49
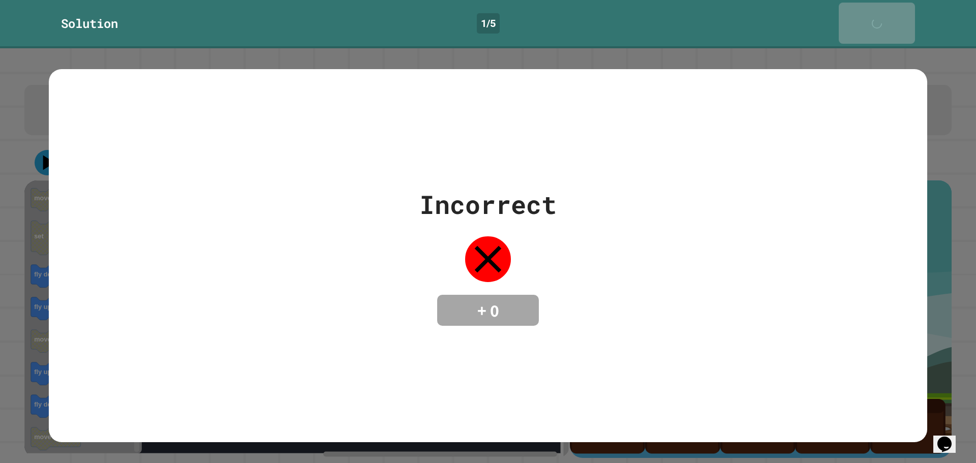
scroll to position [25, 0]
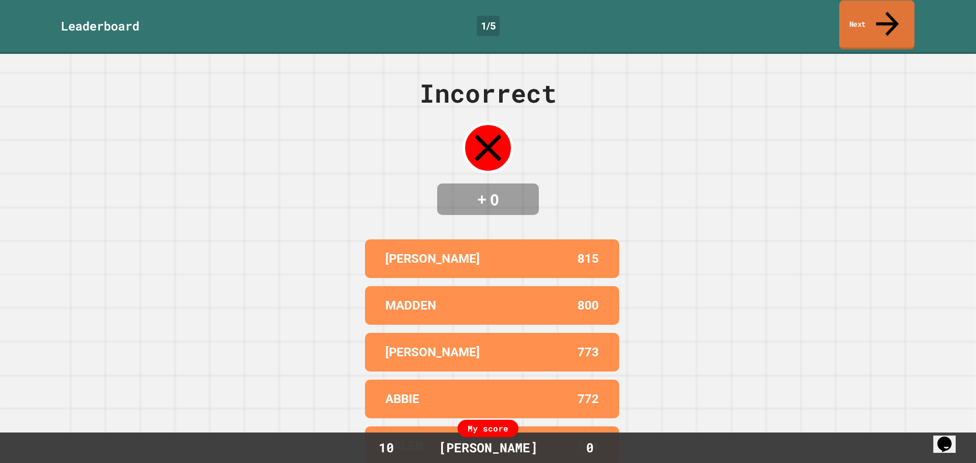
click at [858, 20] on link "Next" at bounding box center [877, 25] width 75 height 49
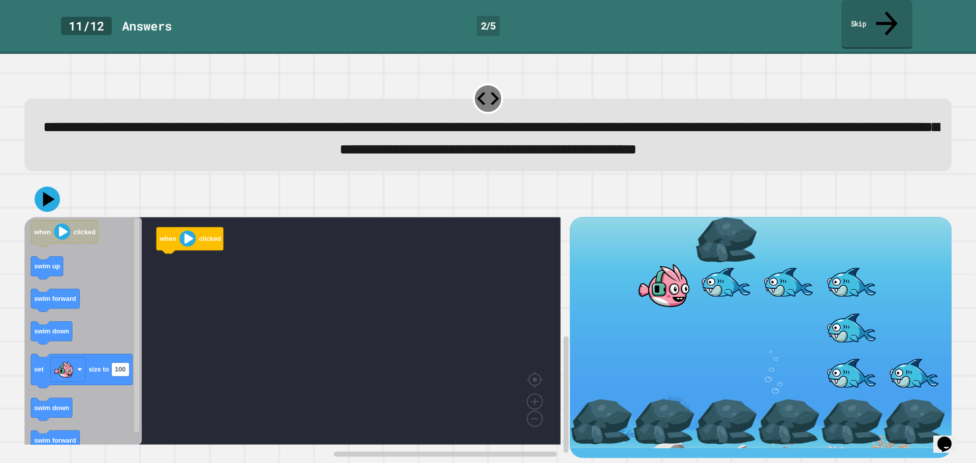
click at [870, 18] on link "Skip" at bounding box center [877, 24] width 71 height 49
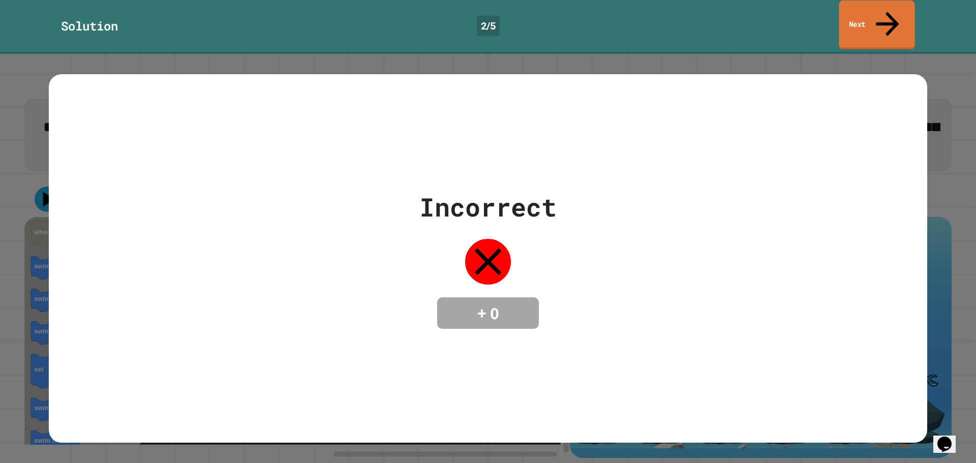
click at [869, 17] on link "Next" at bounding box center [877, 25] width 76 height 49
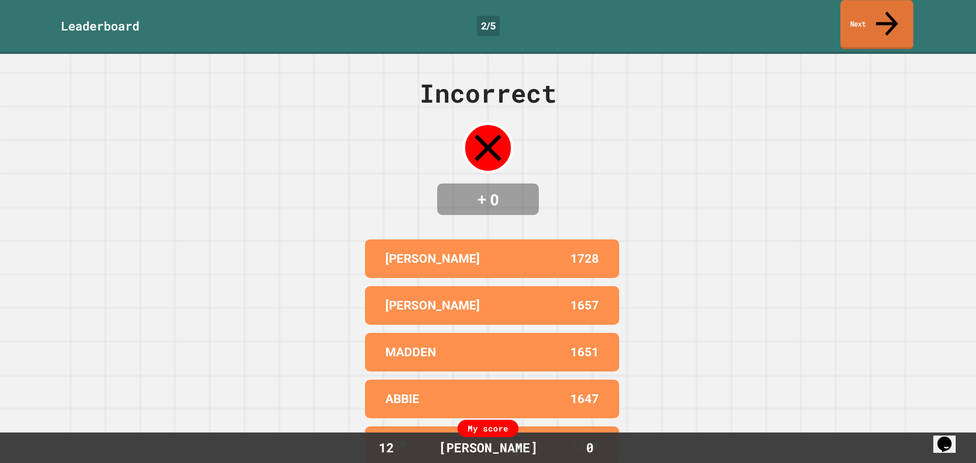
click at [869, 17] on link "Next" at bounding box center [877, 24] width 73 height 49
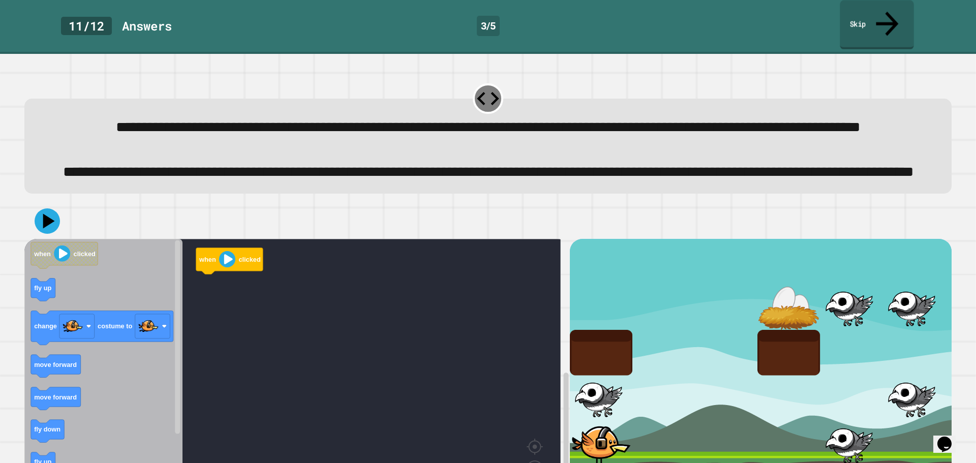
click at [869, 17] on link "Skip" at bounding box center [877, 24] width 74 height 49
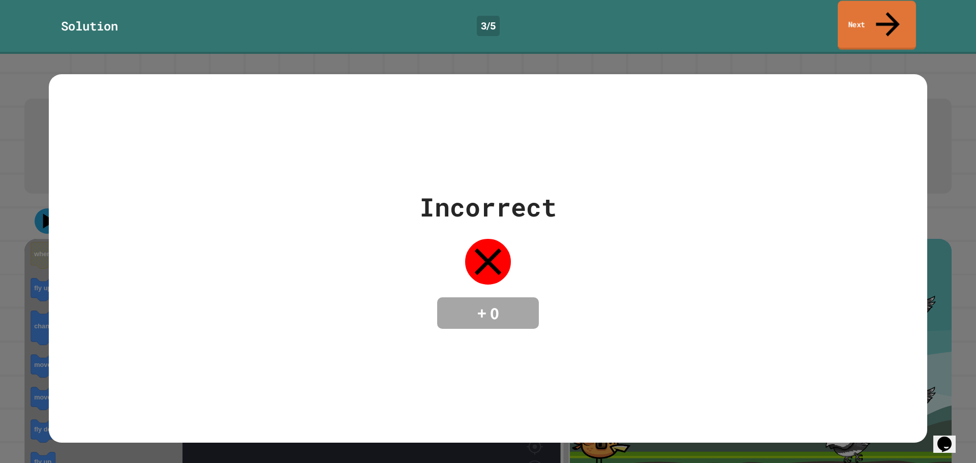
click at [870, 17] on link "Next" at bounding box center [877, 25] width 78 height 49
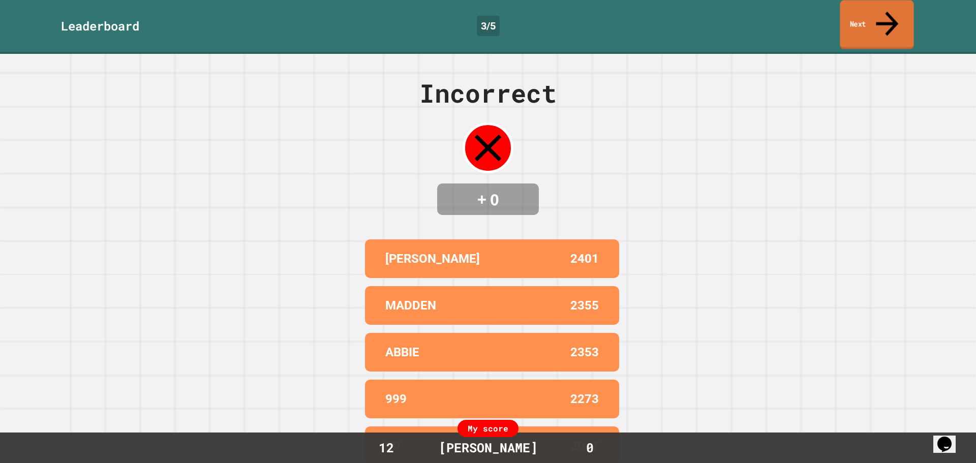
click at [870, 17] on link "Next" at bounding box center [877, 24] width 74 height 49
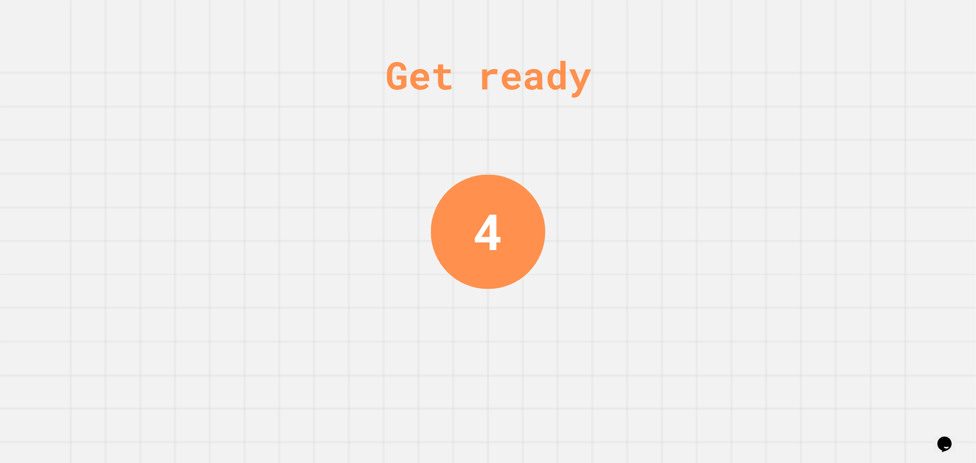
click at [870, 17] on div "Get ready 4" at bounding box center [488, 231] width 976 height 463
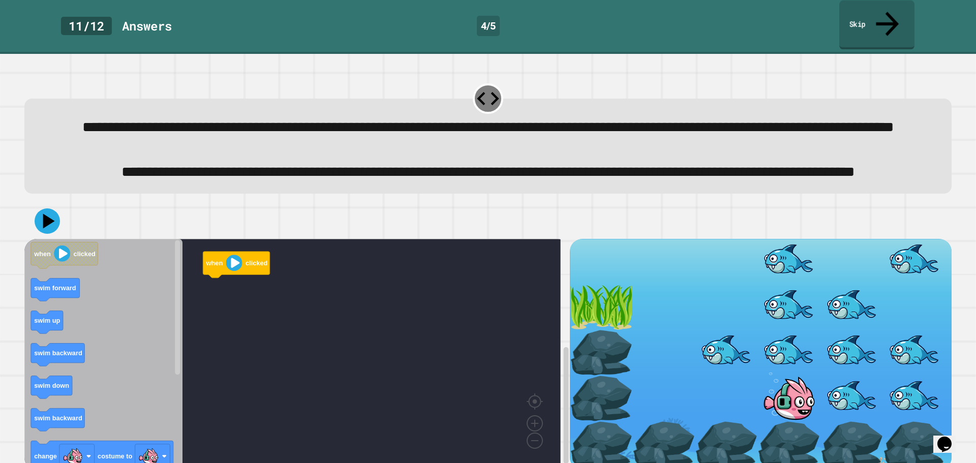
click at [871, 17] on link "Skip" at bounding box center [877, 25] width 75 height 49
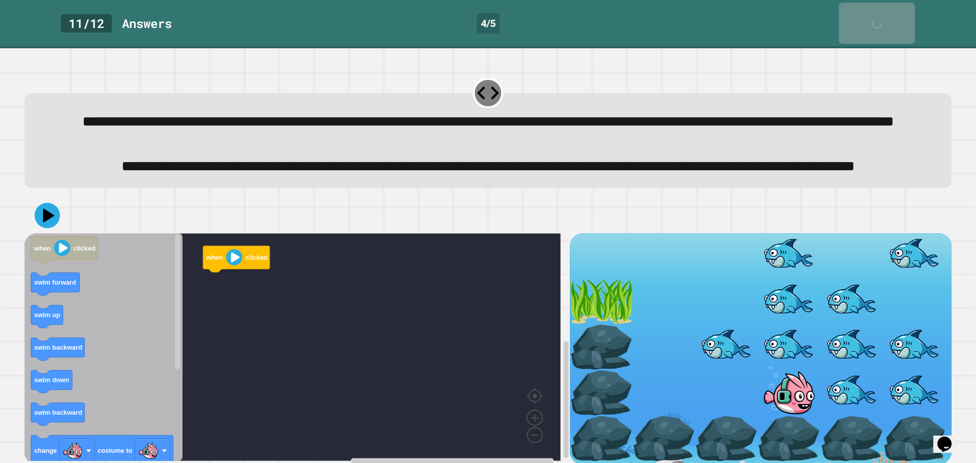
click at [871, 17] on link "Skip" at bounding box center [877, 23] width 76 height 41
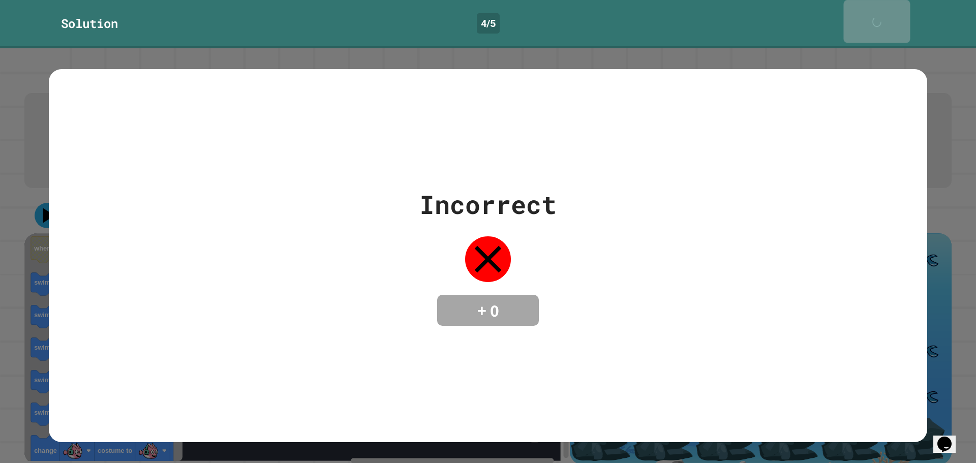
click at [871, 16] on link "Next" at bounding box center [877, 21] width 67 height 43
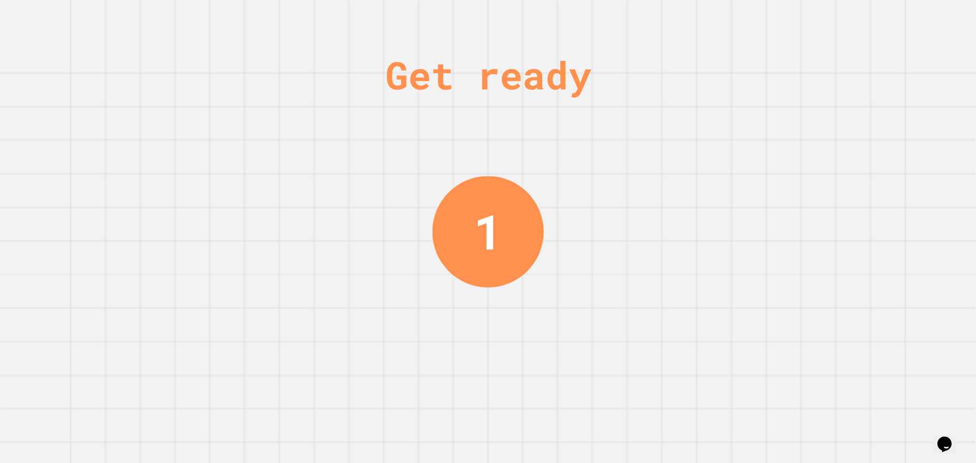
click at [872, 17] on div "Get ready 1" at bounding box center [488, 231] width 976 height 463
click at [872, 16] on div "Get ready 1" at bounding box center [488, 231] width 976 height 463
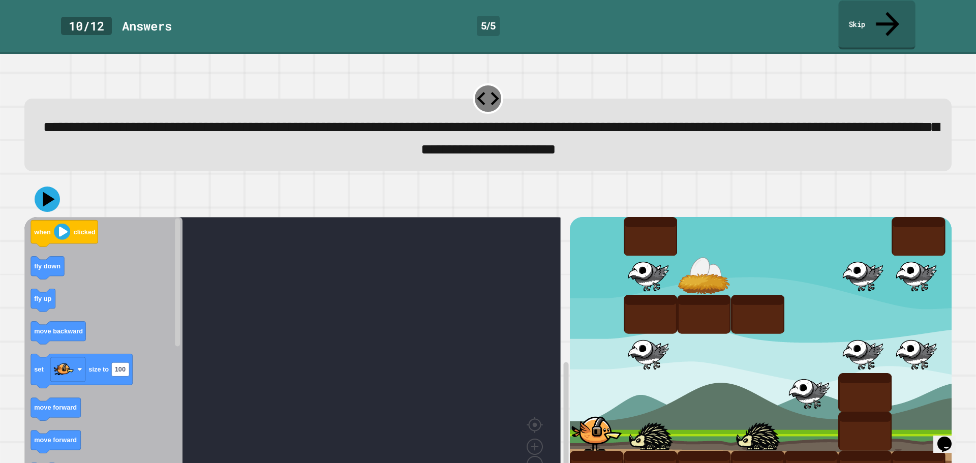
click at [872, 16] on link "Skip" at bounding box center [877, 25] width 77 height 49
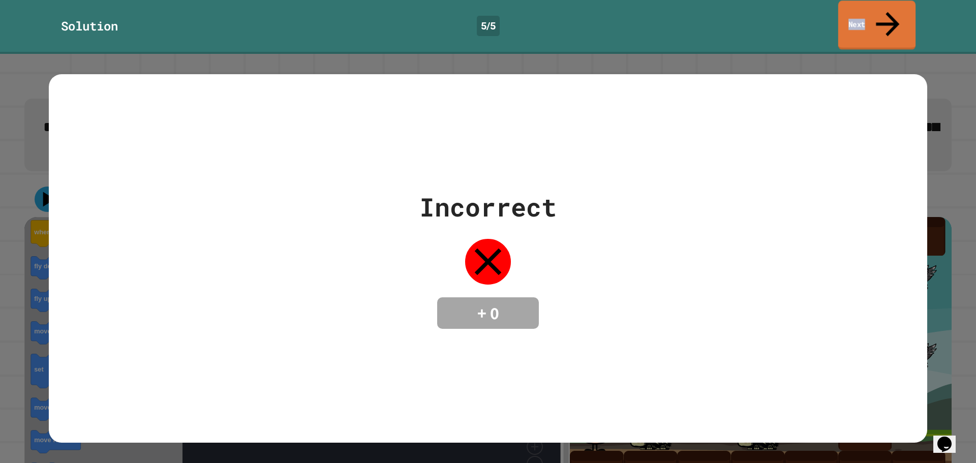
click at [872, 16] on link "Next" at bounding box center [877, 25] width 77 height 49
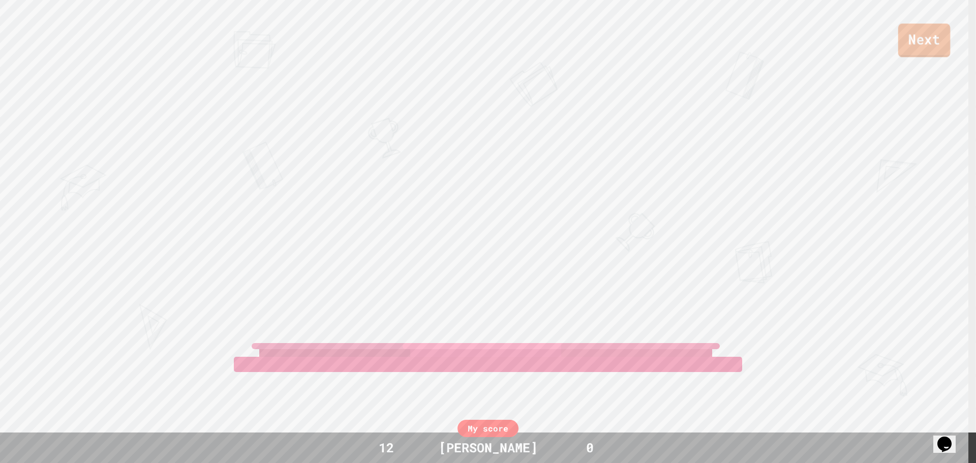
click at [914, 36] on link "Next" at bounding box center [925, 40] width 52 height 34
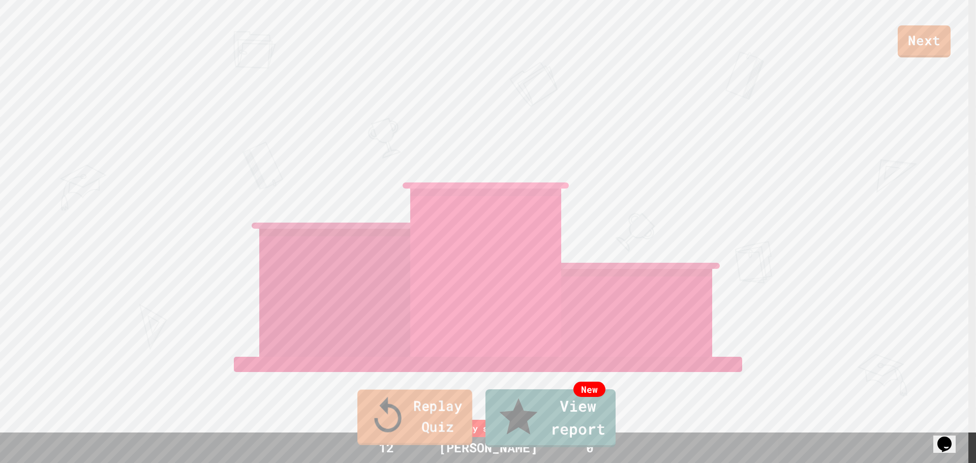
click at [429, 419] on link "Replay Quiz" at bounding box center [415, 417] width 115 height 55
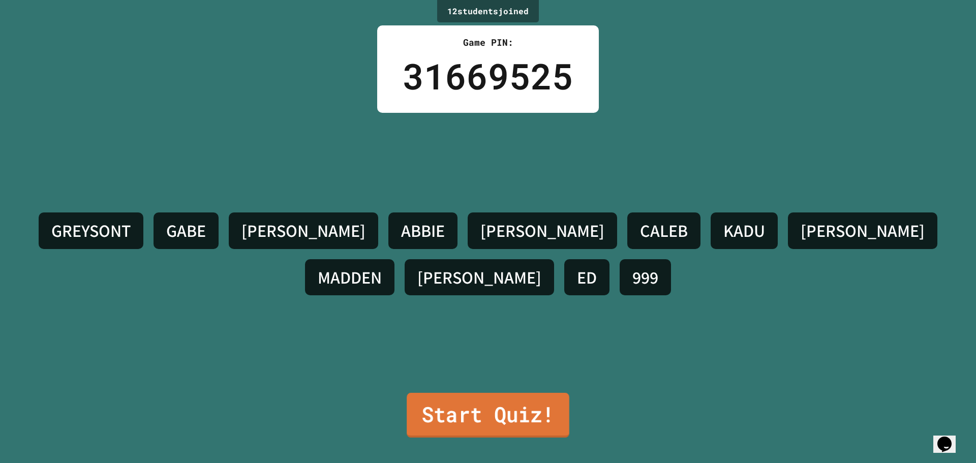
click at [431, 406] on link "Start Quiz!" at bounding box center [488, 415] width 163 height 45
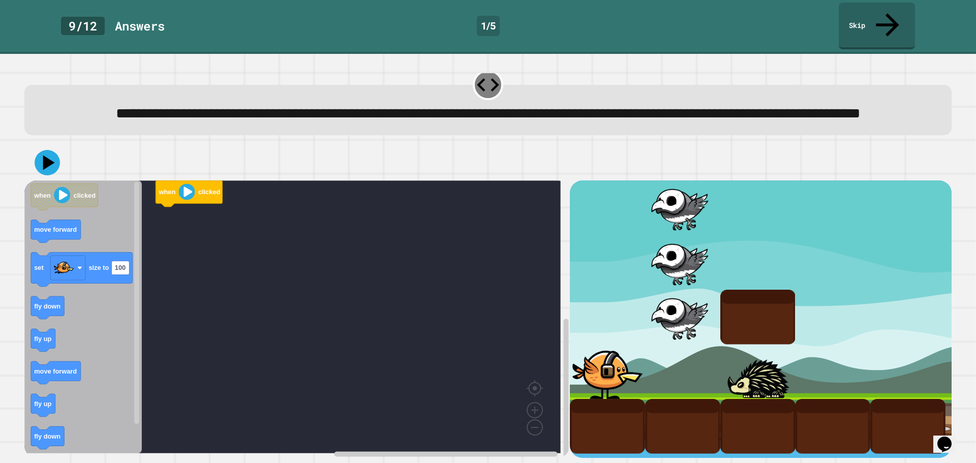
scroll to position [26, 0]
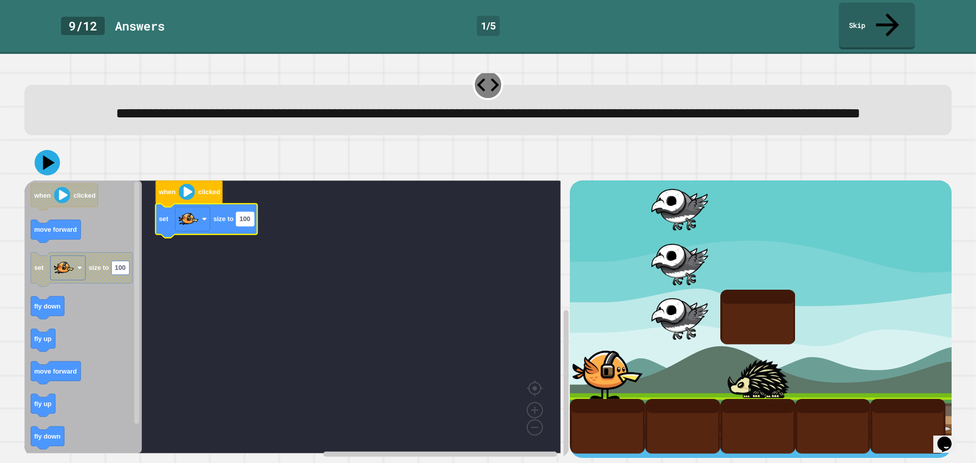
click at [246, 216] on text "100" at bounding box center [245, 220] width 11 height 8
type input "***"
click at [251, 302] on rect "Blockly Workspace" at bounding box center [292, 317] width 537 height 273
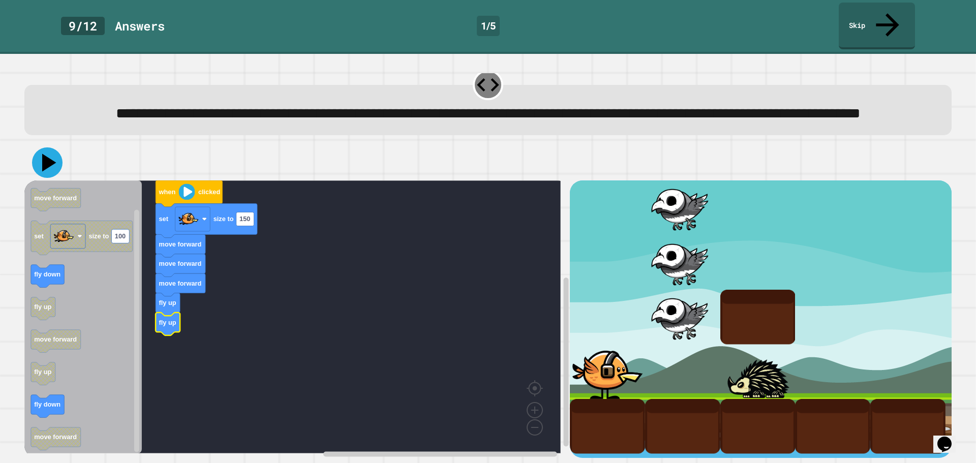
click at [36, 151] on icon at bounding box center [47, 162] width 31 height 31
click at [205, 217] on image "Blockly Workspace" at bounding box center [204, 219] width 5 height 5
click at [258, 241] on rect "Blockly Workspace" at bounding box center [292, 317] width 537 height 273
